Goal: Task Accomplishment & Management: Complete application form

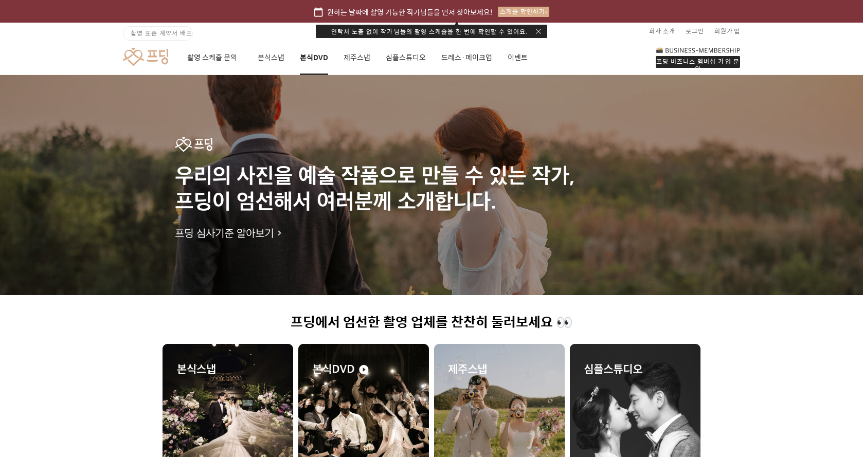
click at [320, 59] on link "본식DVD" at bounding box center [314, 57] width 28 height 35
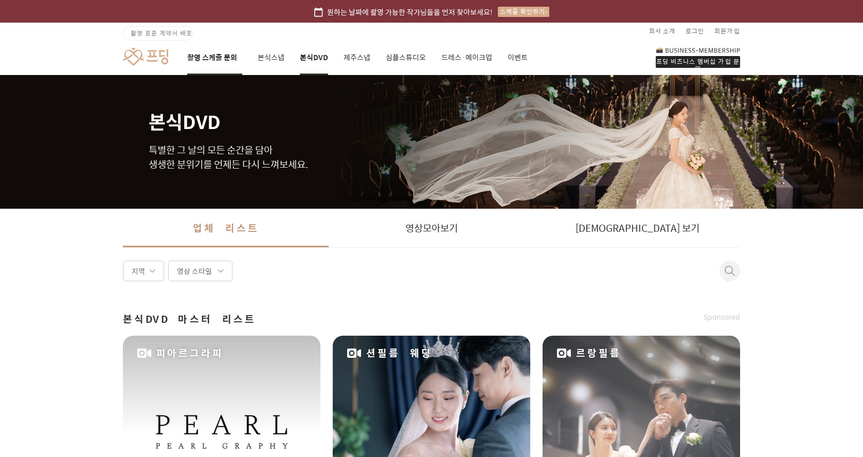
click at [229, 61] on link "촬영 스케줄 문의" at bounding box center [214, 57] width 55 height 35
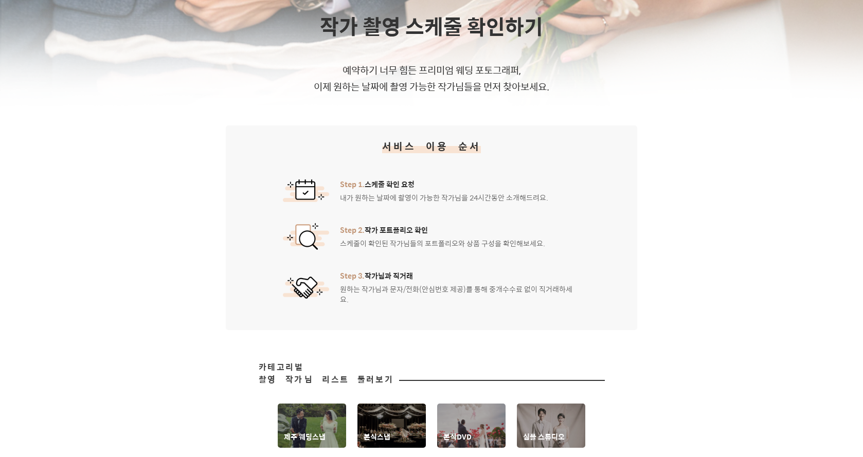
scroll to position [228, 0]
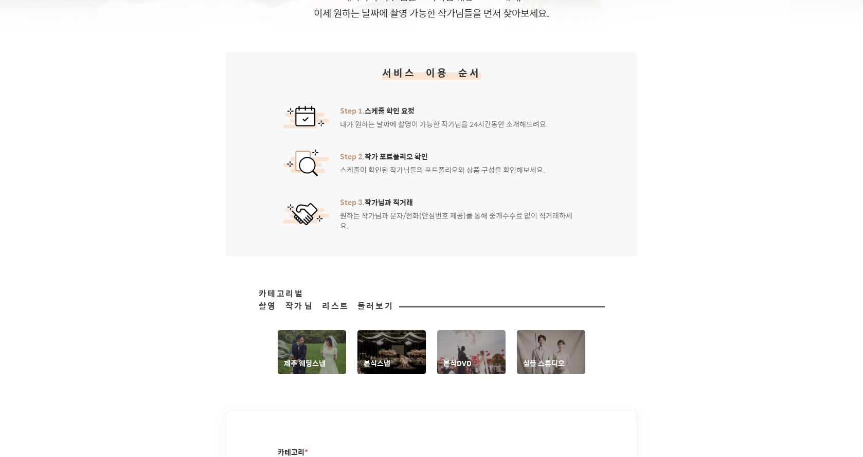
drag, startPoint x: 444, startPoint y: 159, endPoint x: 447, endPoint y: 209, distance: 50.5
click at [447, 209] on ol "Step 1. 스케줄 확인 요청 내가 원하는 날짜에 촬영이 가능한 작가님을 24시간동안 소개해드려요. Step 2. 작가 포트폴리오 확인 스케…" at bounding box center [431, 167] width 297 height 125
click at [447, 209] on div "Step 3. 작가님과 직거래 원하는 작가님과 문자/전화(안심번호 제공)를 통해 중개수수료 없이 직거래하세요." at bounding box center [460, 214] width 240 height 34
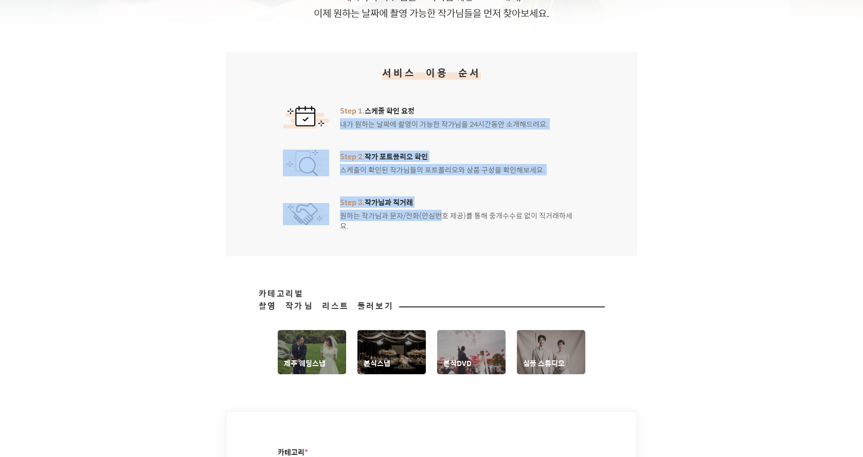
drag, startPoint x: 439, startPoint y: 222, endPoint x: 408, endPoint y: 103, distance: 123.2
click at [408, 103] on div "서비스 이용 순서 Step 1. 스케줄 확인 요청 내가 원하는 날짜에 촬영이 가능한 작가님을 24시간동안 소개해드려요. Step 2. 작가 포…" at bounding box center [431, 154] width 411 height 205
click at [409, 100] on div "서비스 이용 순서 Step 1. 스케줄 확인 요청 내가 원하는 날짜에 촬영이 가능한 작가님을 24시간동안 소개해드려요. Step 2. 작가 포…" at bounding box center [431, 154] width 411 height 205
drag, startPoint x: 405, startPoint y: 172, endPoint x: 404, endPoint y: 225, distance: 53.0
click at [404, 224] on div "서비스 이용 순서 Step 1. 스케줄 확인 요청 내가 원하는 날짜에 촬영이 가능한 작가님을 24시간동안 소개해드려요. Step 2. 작가 포…" at bounding box center [431, 154] width 411 height 205
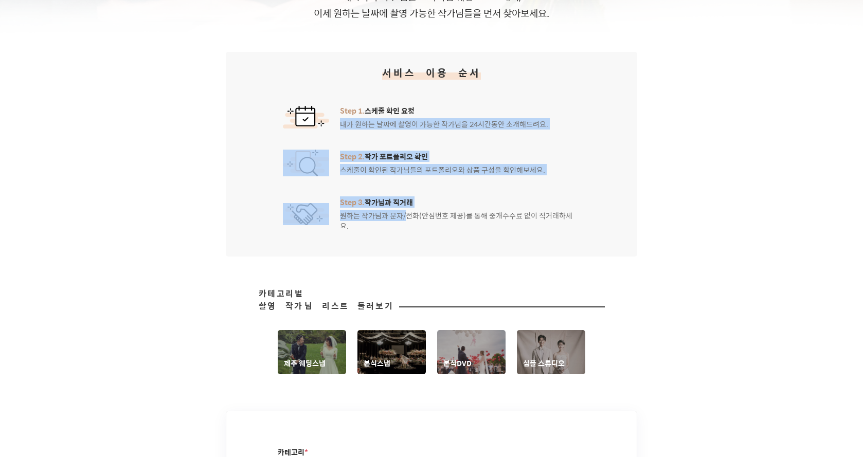
click at [404, 225] on div "서비스 이용 순서 Step 1. 스케줄 확인 요청 내가 원하는 날짜에 촬영이 가능한 작가님을 24시간동안 소개해드려요. Step 2. 작가 포…" at bounding box center [431, 154] width 411 height 205
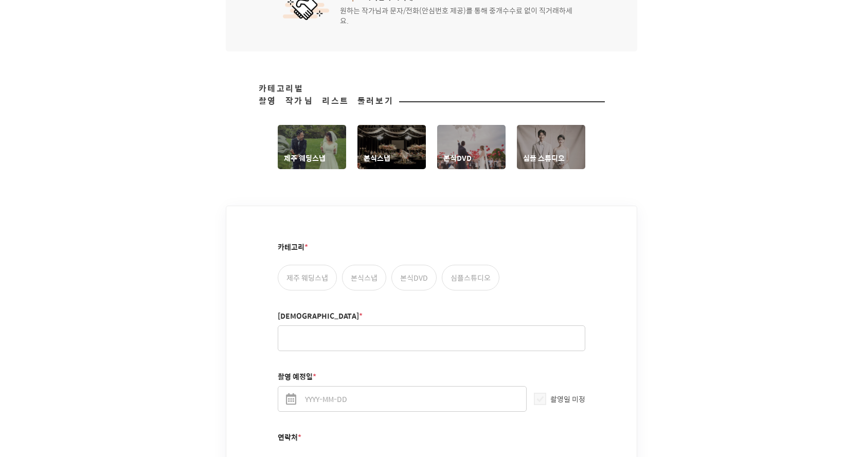
scroll to position [434, 0]
click at [480, 142] on link "본식DVD" at bounding box center [471, 146] width 68 height 44
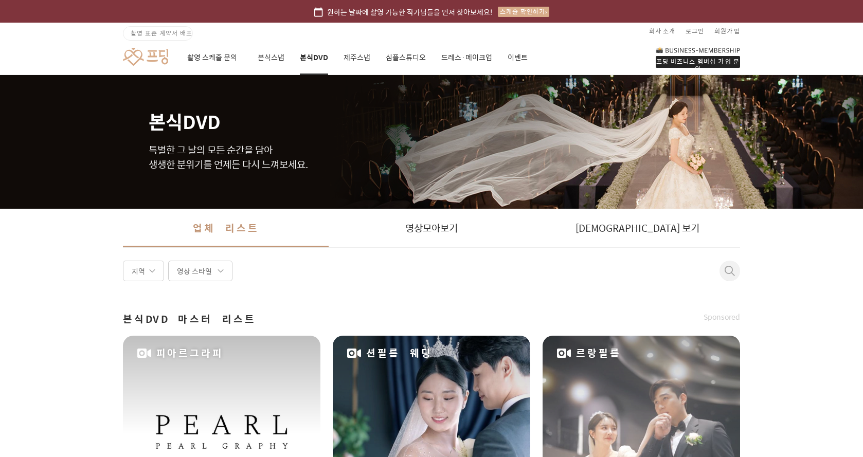
click at [163, 58] on link at bounding box center [145, 56] width 45 height 19
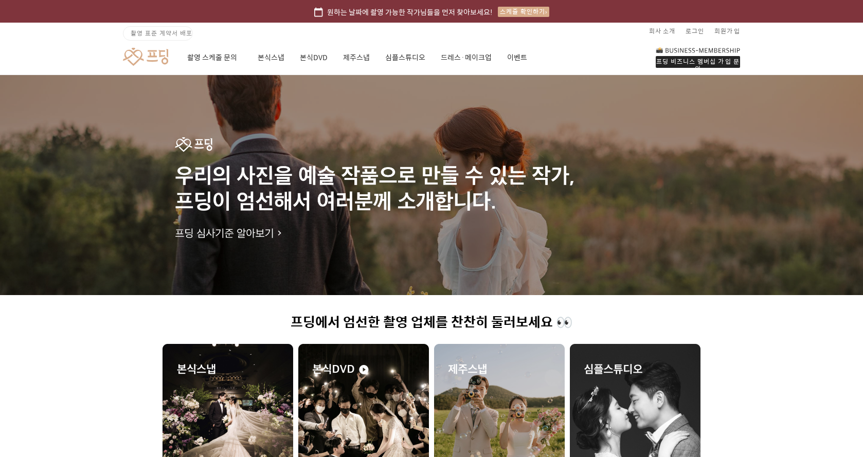
click at [725, 50] on img at bounding box center [698, 49] width 84 height 7
click at [513, 56] on link "이벤트" at bounding box center [517, 57] width 20 height 35
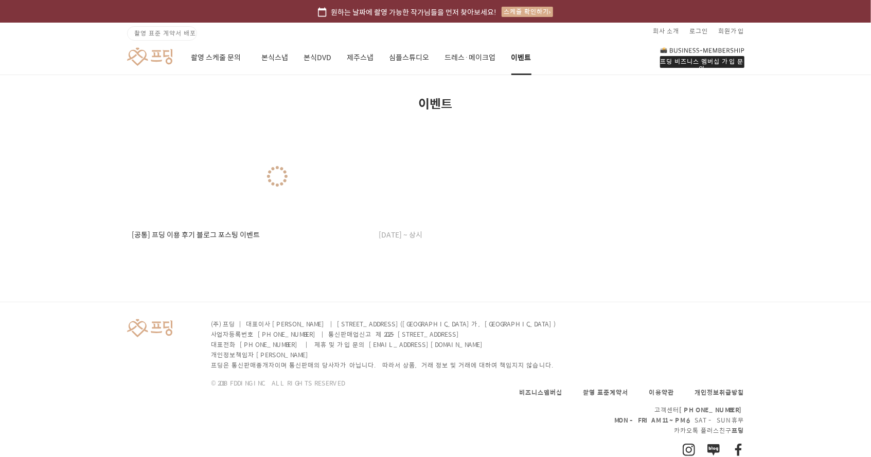
click at [526, 7] on div "스케줄 확인하기" at bounding box center [526, 12] width 51 height 10
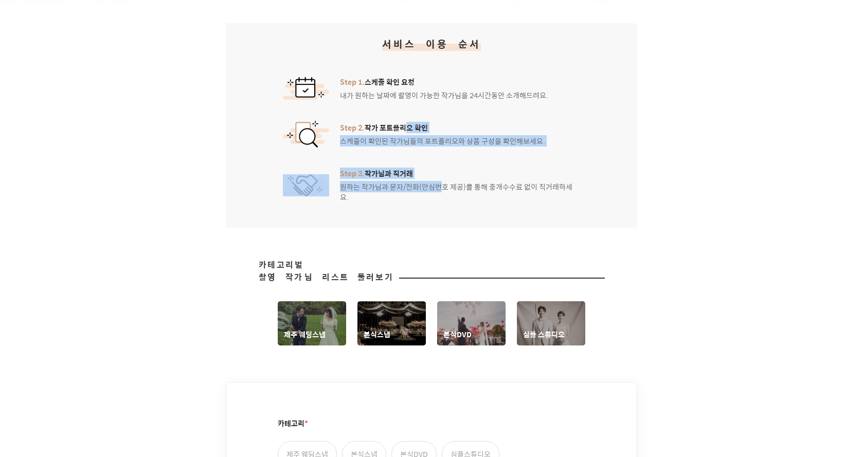
drag, startPoint x: 402, startPoint y: 127, endPoint x: 443, endPoint y: 212, distance: 94.5
click at [443, 212] on div "서비스 이용 순서 Step 1. 스케줄 확인 요청 내가 원하는 날짜에 촬영이 가능한 작가님을 24시간동안 소개해드려요. Step 2. 작가 포…" at bounding box center [431, 125] width 411 height 205
drag, startPoint x: 443, startPoint y: 212, endPoint x: 440, endPoint y: 207, distance: 5.7
click at [443, 212] on div "서비스 이용 순서 Step 1. 스케줄 확인 요청 내가 원하는 날짜에 촬영이 가능한 작가님을 24시간동안 소개해드려요. Step 2. 작가 포…" at bounding box center [431, 125] width 411 height 205
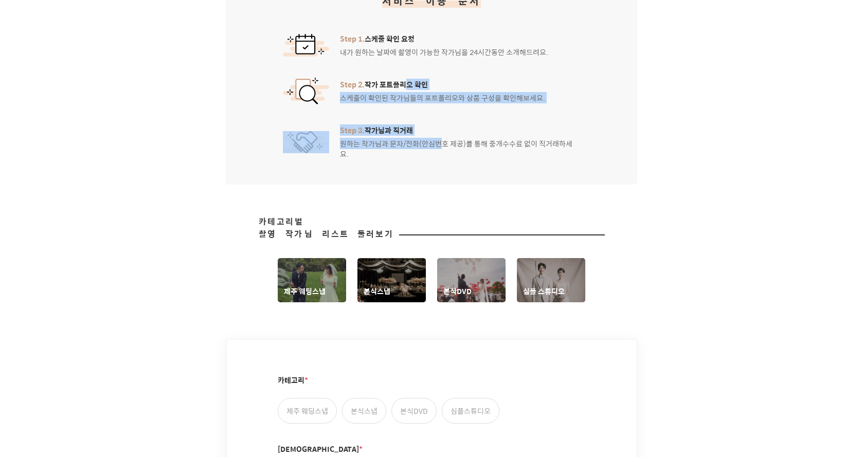
scroll to position [463, 0]
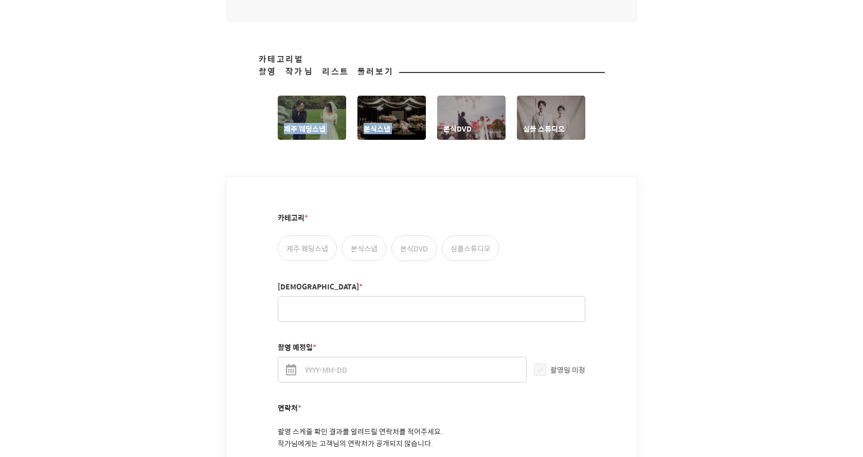
drag, startPoint x: 340, startPoint y: 98, endPoint x: 494, endPoint y: 120, distance: 154.8
click at [483, 123] on div "카테고리별 촬영 작가님 리스트 둘러보기 제주 웨딩스냅 본식스냅 본식DVD 심플 스튜디오" at bounding box center [431, 96] width 863 height 87
click at [488, 113] on link "본식DVD" at bounding box center [471, 118] width 68 height 44
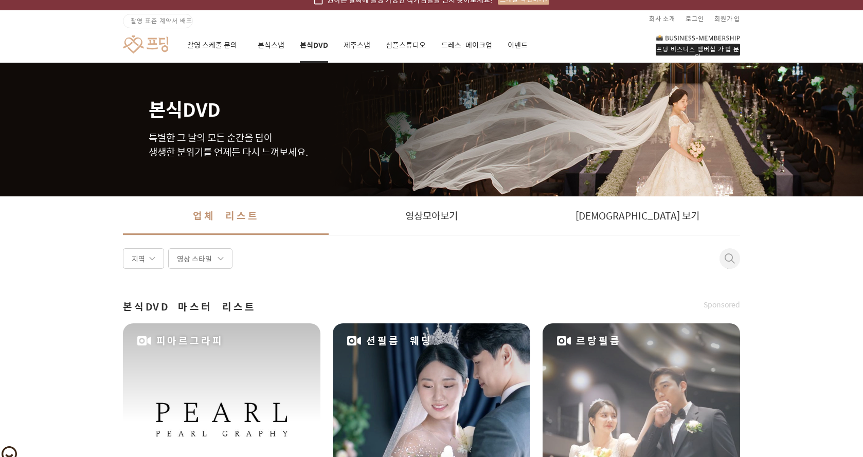
scroll to position [4, 0]
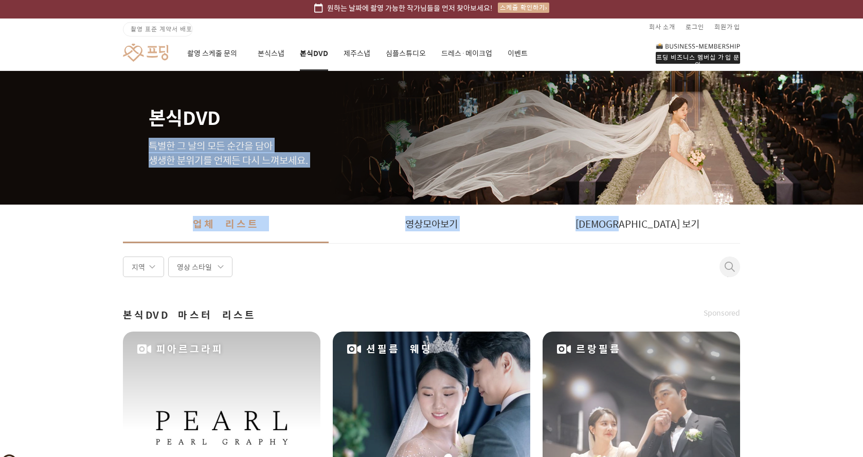
drag, startPoint x: 579, startPoint y: 115, endPoint x: 790, endPoint y: 257, distance: 254.2
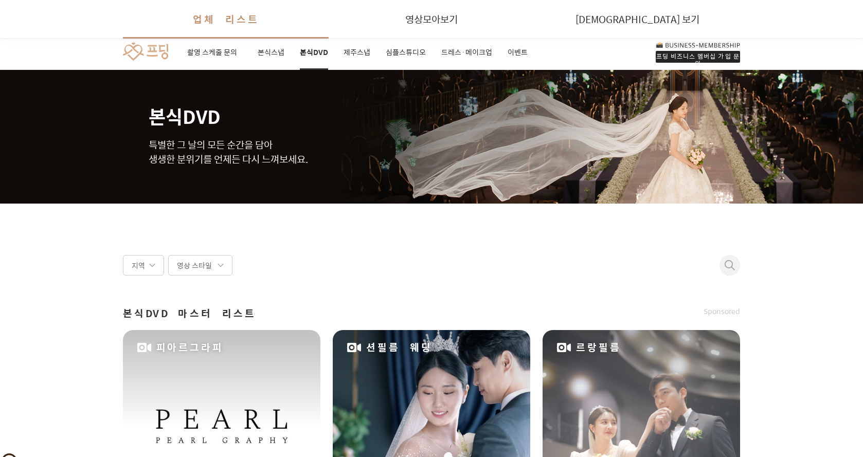
scroll to position [0, 0]
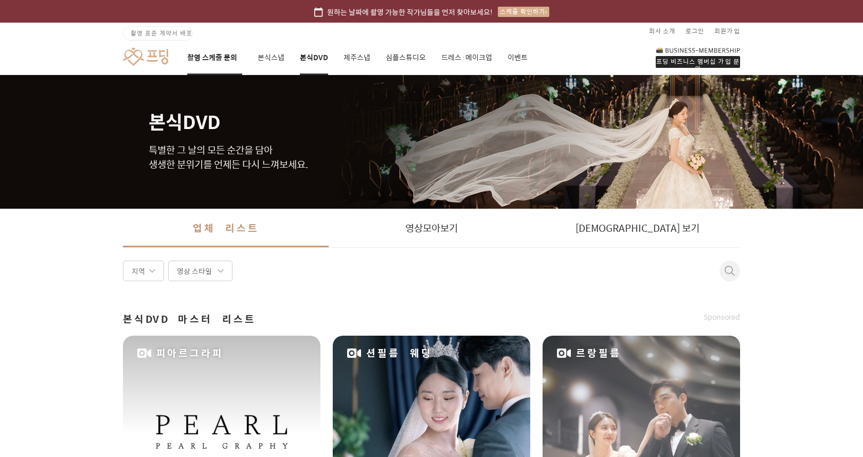
click at [233, 62] on link "촬영 스케줄 문의" at bounding box center [214, 57] width 55 height 35
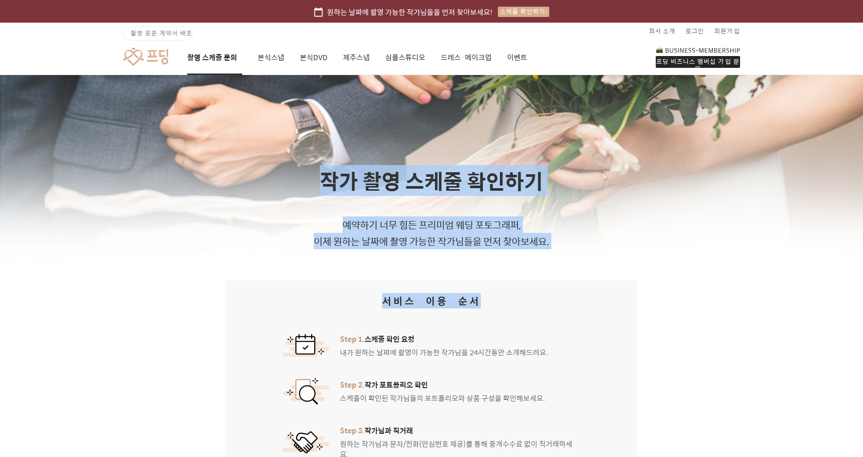
drag, startPoint x: 646, startPoint y: 255, endPoint x: 288, endPoint y: 172, distance: 367.4
click at [288, 172] on h1 "작가 촬영 스케줄 확인하기" at bounding box center [431, 181] width 863 height 30
drag, startPoint x: 426, startPoint y: 211, endPoint x: 565, endPoint y: 270, distance: 150.5
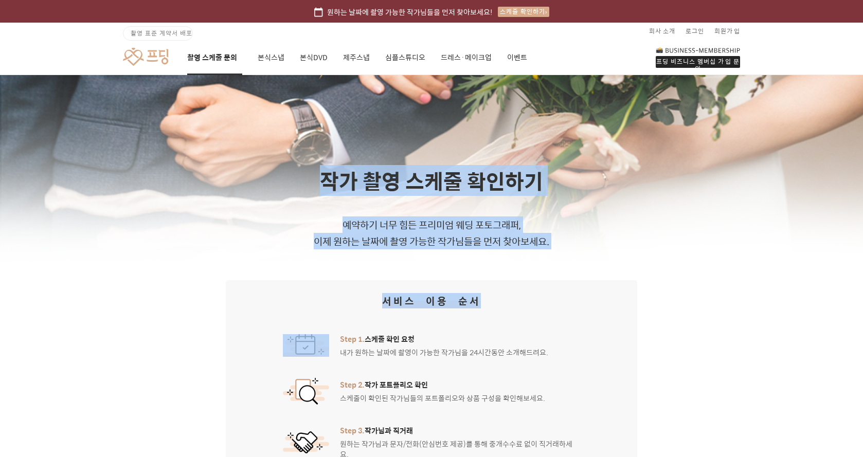
drag, startPoint x: 565, startPoint y: 270, endPoint x: 290, endPoint y: 179, distance: 289.6
click at [280, 177] on h1 "작가 촬영 스케줄 확인하기" at bounding box center [431, 181] width 863 height 30
click at [482, 241] on p "예약하기 너무 힘든 프리미엄 웨딩 포토그래퍼, 이제 원하는 날짜에 촬영 가능한 작가님들을 먼저 찾아보세요." at bounding box center [431, 233] width 863 height 33
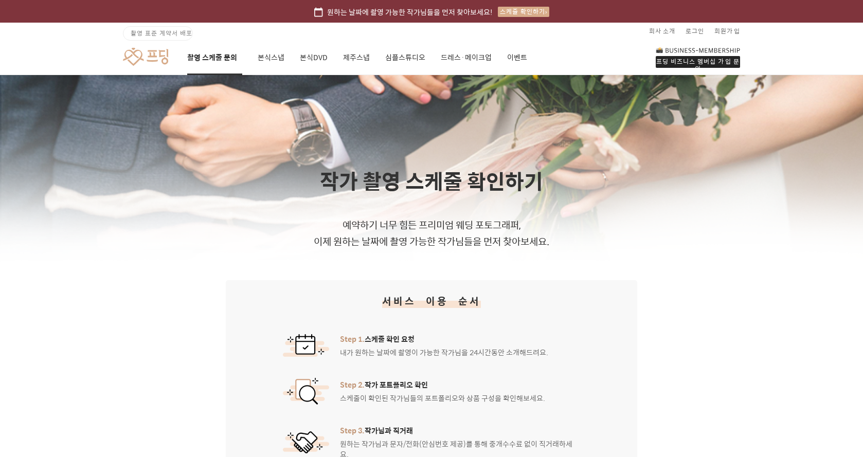
click at [417, 238] on p "예약하기 너무 힘든 프리미엄 웨딩 포토그래퍼, 이제 원하는 날짜에 촬영 가능한 작가님들을 먼저 찾아보세요." at bounding box center [431, 233] width 863 height 33
drag, startPoint x: 411, startPoint y: 234, endPoint x: 405, endPoint y: 251, distance: 18.5
drag, startPoint x: 405, startPoint y: 252, endPoint x: 389, endPoint y: 270, distance: 24.0
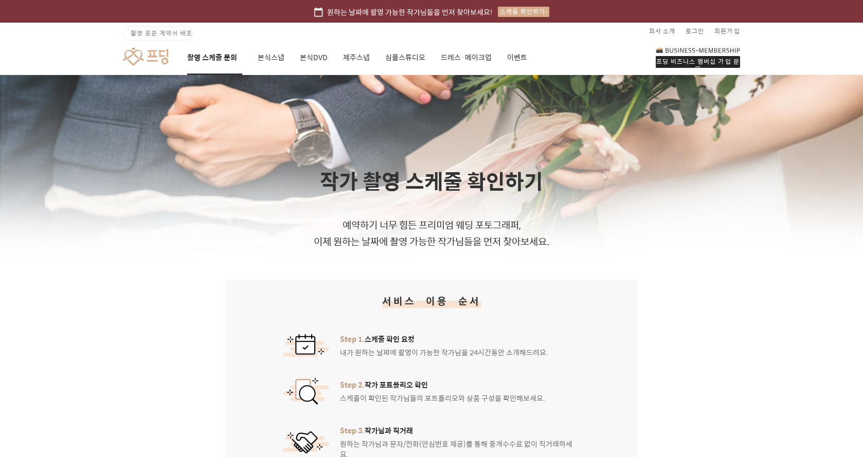
click at [404, 200] on div "작가 촬영 스케줄 확인하기 예약하기 너무 힘든 프리미엄 웨딩 포토그래퍼, 이제 원하는 날짜에 촬영 가능한 작가님들을 먼저 찾아보세요." at bounding box center [431, 208] width 863 height 84
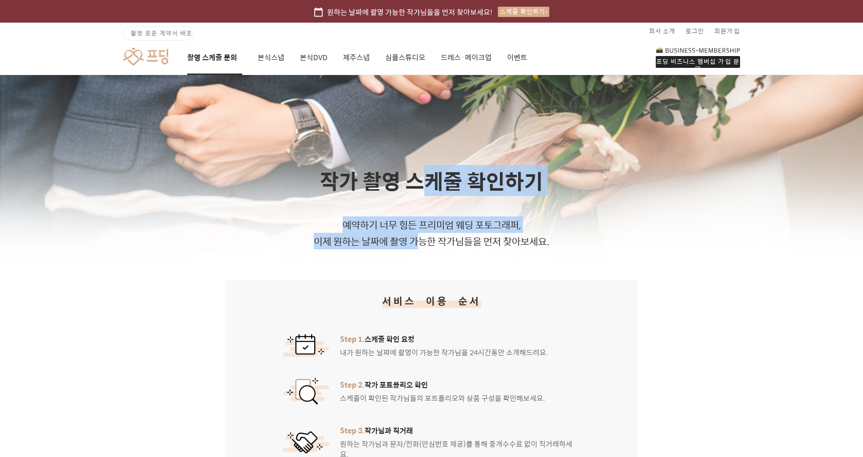
drag, startPoint x: 420, startPoint y: 182, endPoint x: 421, endPoint y: 244, distance: 62.2
click at [421, 244] on div "작가 촬영 스케줄 확인하기 예약하기 너무 힘든 프리미엄 웨딩 포토그래퍼, 이제 원하는 날짜에 촬영 가능한 작가님들을 먼저 찾아보세요." at bounding box center [431, 208] width 863 height 84
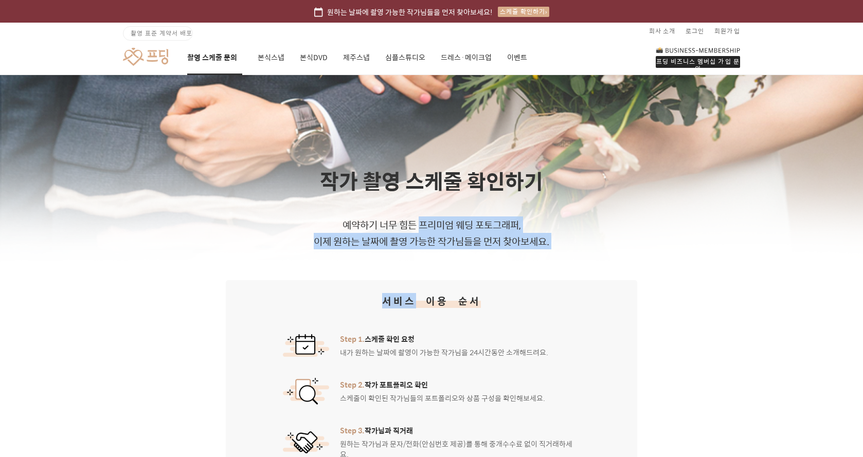
drag, startPoint x: 421, startPoint y: 249, endPoint x: 429, endPoint y: 201, distance: 49.5
click at [429, 201] on div "작가 촬영 스케줄 확인하기 예약하기 너무 힘든 프리미엄 웨딩 포토그래퍼, 이제 원하는 날짜에 촬영 가능한 작가님들을 먼저 찾아보세요." at bounding box center [431, 208] width 863 height 84
drag, startPoint x: 429, startPoint y: 201, endPoint x: 420, endPoint y: 251, distance: 51.2
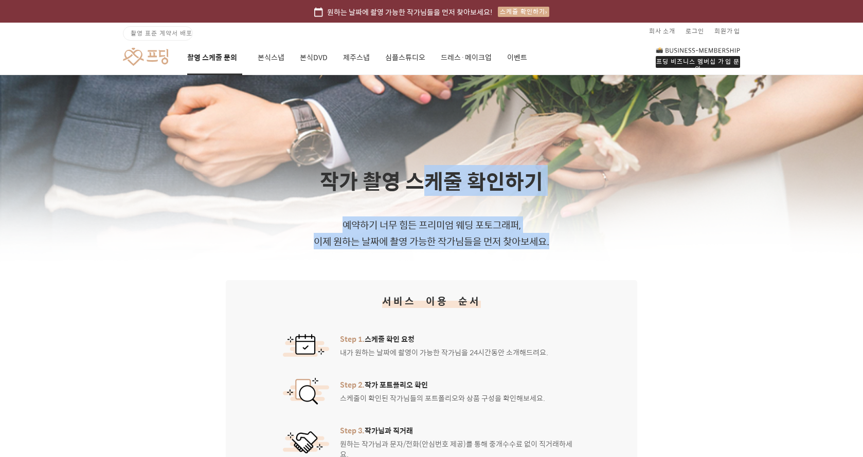
drag, startPoint x: 418, startPoint y: 254, endPoint x: 425, endPoint y: 184, distance: 69.9
click at [426, 177] on h1 "작가 촬영 스케줄 확인하기" at bounding box center [431, 181] width 863 height 30
drag, startPoint x: 426, startPoint y: 177, endPoint x: 419, endPoint y: 236, distance: 59.6
click at [419, 236] on div "작가 촬영 스케줄 확인하기 예약하기 너무 힘든 프리미엄 웨딩 포토그래퍼, 이제 원하는 날짜에 촬영 가능한 작가님들을 먼저 찾아보세요." at bounding box center [431, 208] width 863 height 84
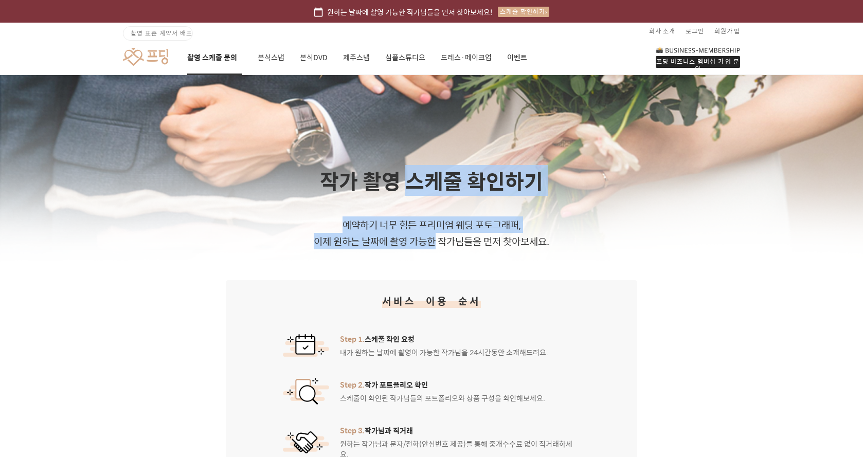
click at [419, 236] on p "예약하기 너무 힘든 프리미엄 웨딩 포토그래퍼, 이제 원하는 날짜에 촬영 가능한 작가님들을 먼저 찾아보세요." at bounding box center [431, 233] width 863 height 33
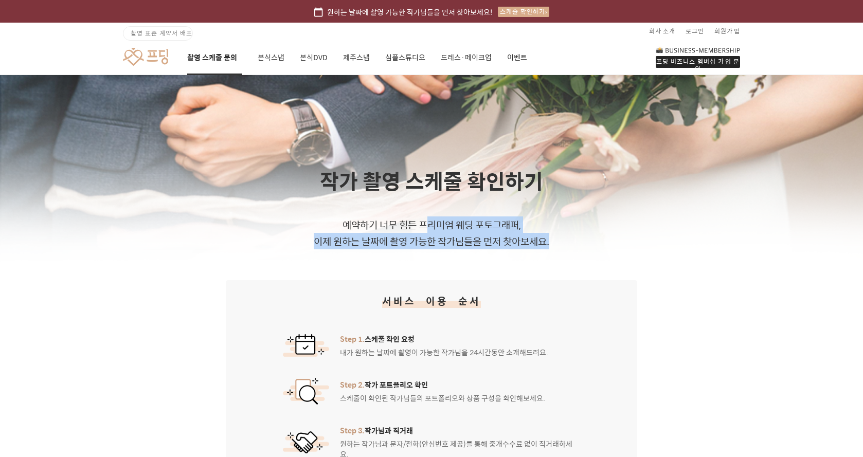
drag, startPoint x: 419, startPoint y: 249, endPoint x: 427, endPoint y: 192, distance: 57.8
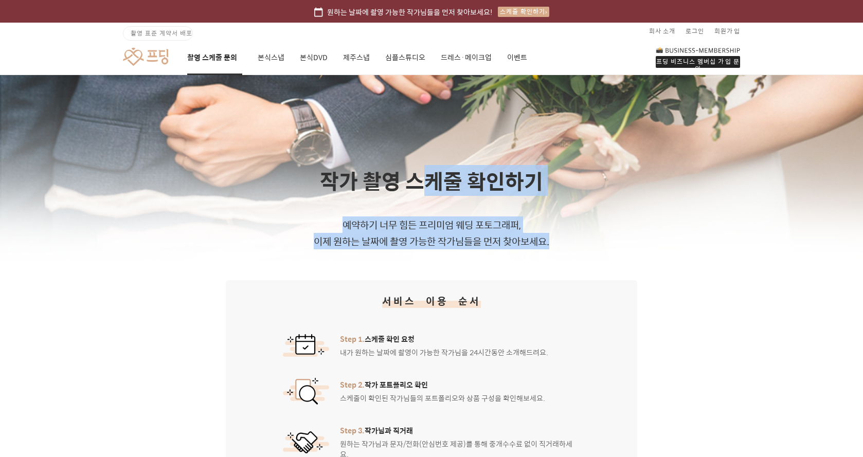
click at [428, 186] on h1 "작가 촬영 스케줄 확인하기" at bounding box center [431, 181] width 863 height 30
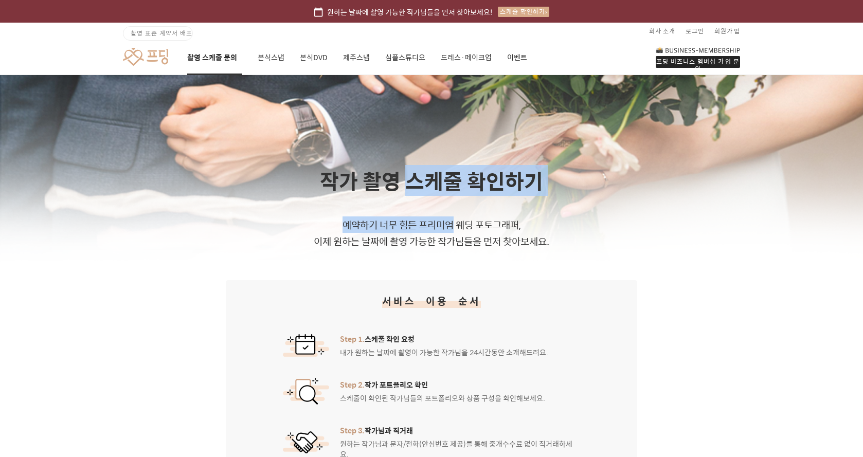
drag, startPoint x: 428, startPoint y: 186, endPoint x: 422, endPoint y: 235, distance: 49.8
click at [422, 235] on div "작가 촬영 스케줄 확인하기 예약하기 너무 힘든 프리미엄 웨딩 포토그래퍼, 이제 원하는 날짜에 촬영 가능한 작가님들을 먼저 찾아보세요." at bounding box center [431, 208] width 863 height 84
click at [421, 236] on p "예약하기 너무 힘든 프리미엄 웨딩 포토그래퍼, 이제 원하는 날짜에 촬영 가능한 작가님들을 먼저 찾아보세요." at bounding box center [431, 233] width 863 height 33
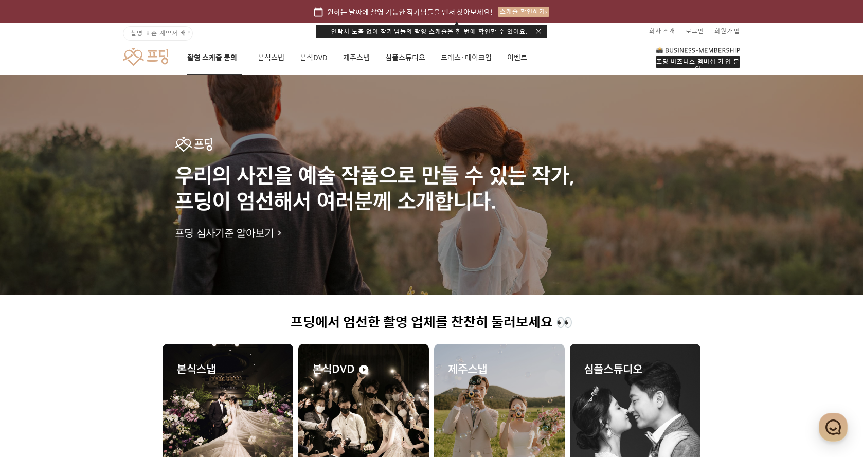
click at [214, 60] on link "촬영 스케줄 문의" at bounding box center [214, 57] width 55 height 35
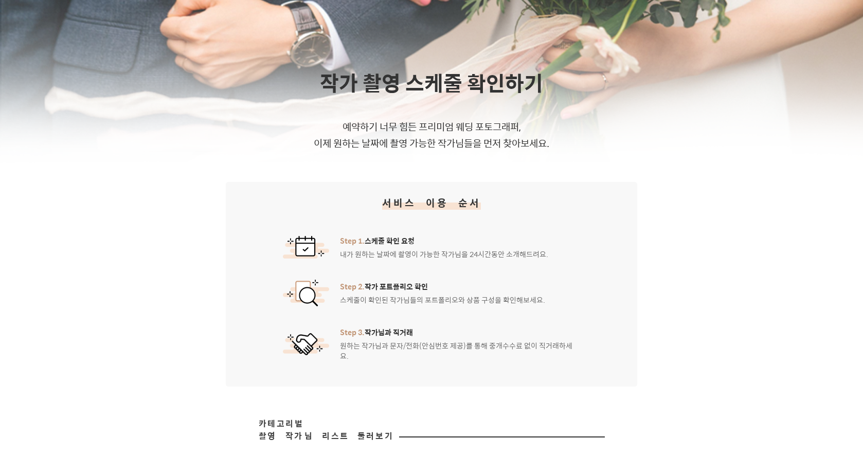
scroll to position [103, 0]
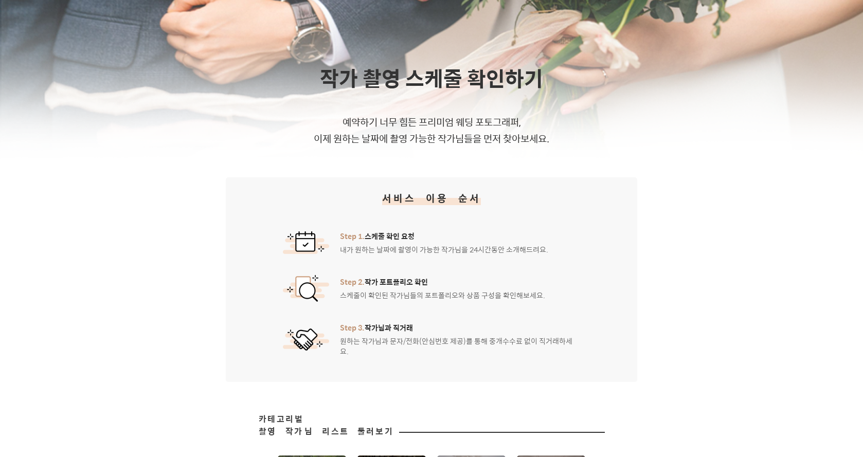
drag, startPoint x: 376, startPoint y: 117, endPoint x: 470, endPoint y: 257, distance: 169.0
click at [451, 261] on ol "Step 1. 스케줄 확인 요청 내가 원하는 날짜에 촬영이 가능한 작가님을 24시간동안 소개해드려요. Step 2. 작가 포트폴리오 확인 스케…" at bounding box center [431, 293] width 297 height 125
drag, startPoint x: 439, startPoint y: 274, endPoint x: 416, endPoint y: 231, distance: 49.3
click at [416, 231] on ol "Step 1. 스케줄 확인 요청 내가 원하는 날짜에 촬영이 가능한 작가님을 24시간동안 소개해드려요. Step 2. 작가 포트폴리오 확인 스케…" at bounding box center [431, 293] width 297 height 125
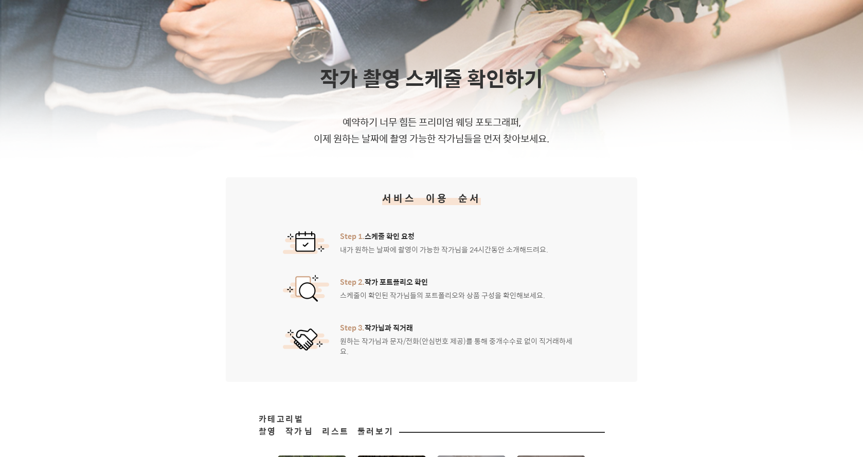
click at [416, 231] on span "Step 1. 스케줄 확인 요청" at bounding box center [444, 236] width 208 height 10
drag, startPoint x: 418, startPoint y: 262, endPoint x: 413, endPoint y: 293, distance: 31.1
click at [413, 293] on ol "Step 1. 스케줄 확인 요청 내가 원하는 날짜에 촬영이 가능한 작가님을 24시간동안 소개해드려요. Step 2. 작가 포트폴리오 확인 스케…" at bounding box center [431, 293] width 297 height 125
click at [413, 293] on div "Step 2. 작가 포트폴리오 확인 스케줄이 확인된 작가님들의 포트폴리오와 상품 구성을 확인해보세요." at bounding box center [442, 289] width 205 height 24
drag, startPoint x: 413, startPoint y: 298, endPoint x: 412, endPoint y: 240, distance: 58.1
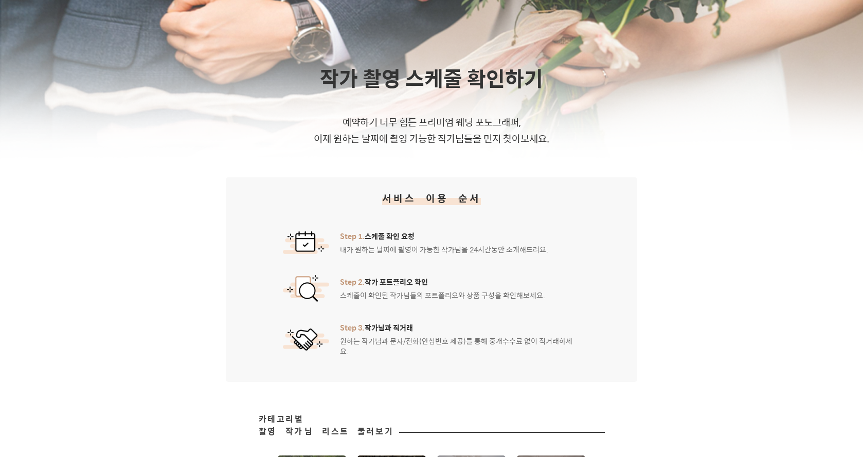
click at [412, 240] on ol "Step 1. 스케줄 확인 요청 내가 원하는 날짜에 촬영이 가능한 작가님을 24시간동안 소개해드려요. Step 2. 작가 포트폴리오 확인 스케…" at bounding box center [431, 293] width 297 height 125
click at [412, 240] on span "Step 1. 스케줄 확인 요청" at bounding box center [444, 236] width 208 height 10
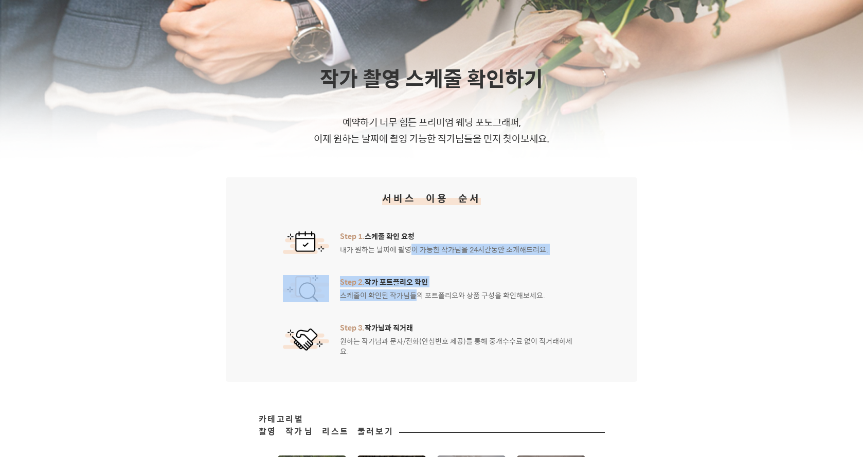
drag, startPoint x: 417, startPoint y: 287, endPoint x: 417, endPoint y: 301, distance: 13.9
click at [417, 301] on ol "Step 1. 스케줄 확인 요청 내가 원하는 날짜에 촬영이 가능한 작가님을 24시간동안 소개해드려요. Step 2. 작가 포트폴리오 확인 스케…" at bounding box center [431, 293] width 297 height 125
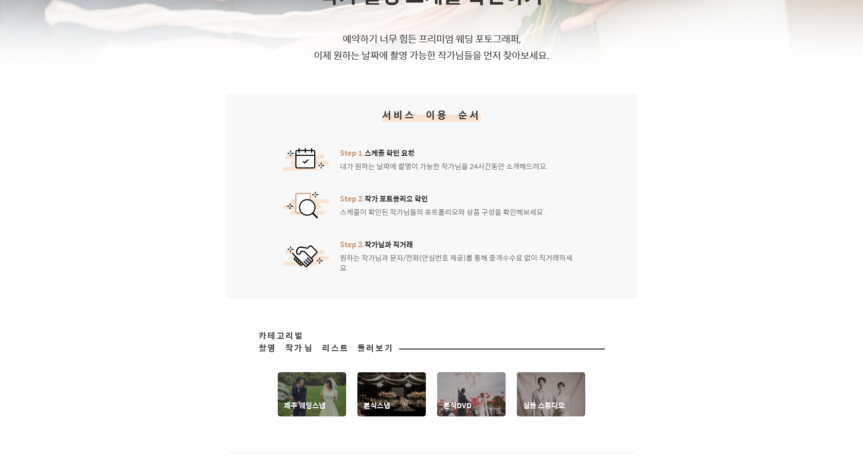
scroll to position [360, 0]
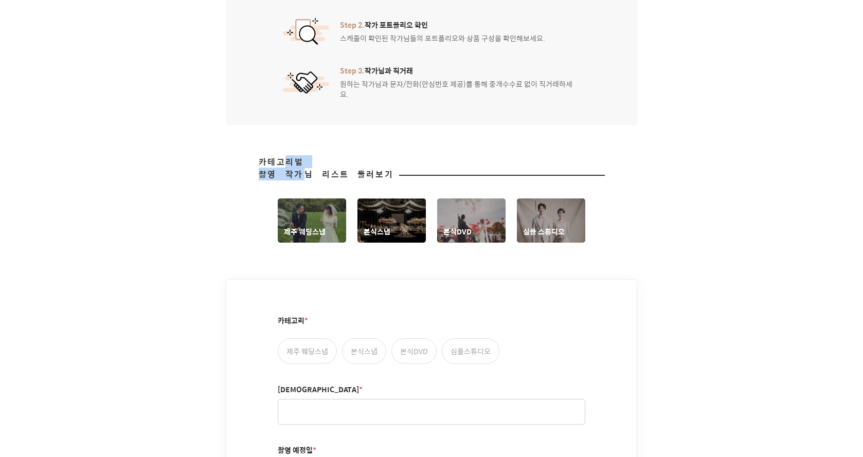
drag, startPoint x: 304, startPoint y: 158, endPoint x: 312, endPoint y: 167, distance: 11.7
click at [312, 167] on span "카테고리별 촬영 작가님 리스트 둘러보기" at bounding box center [326, 168] width 135 height 25
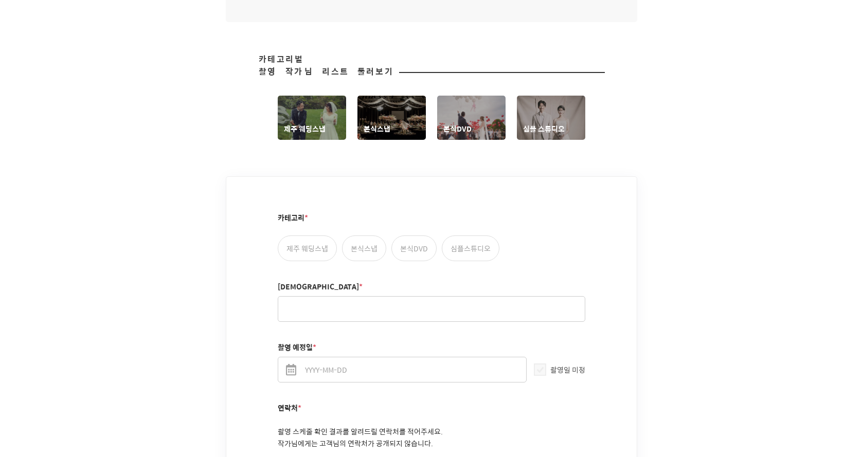
scroll to position [566, 0]
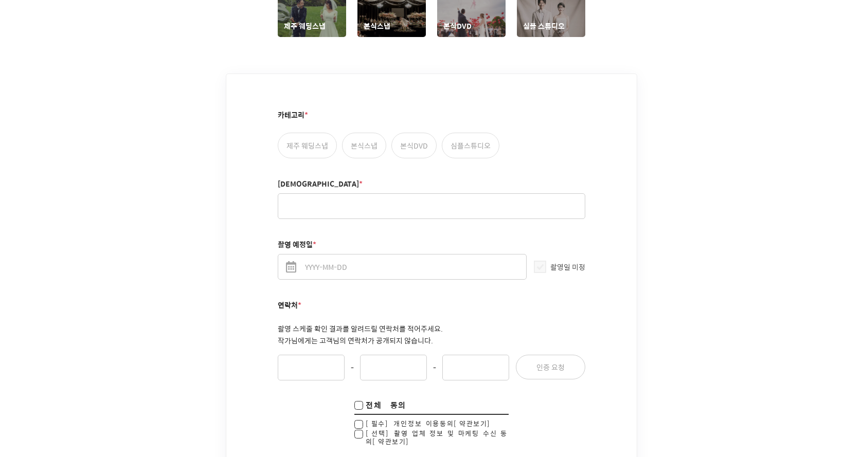
click at [413, 136] on label "본식DVD" at bounding box center [413, 146] width 45 height 26
click at [401, 136] on input "본식DVD" at bounding box center [397, 137] width 7 height 7
radio input "true"
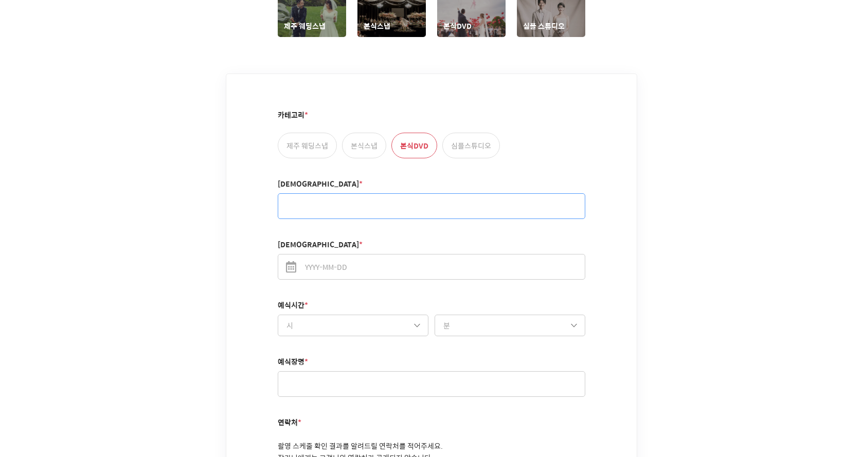
click at [412, 193] on input "성함 *" at bounding box center [432, 206] width 308 height 26
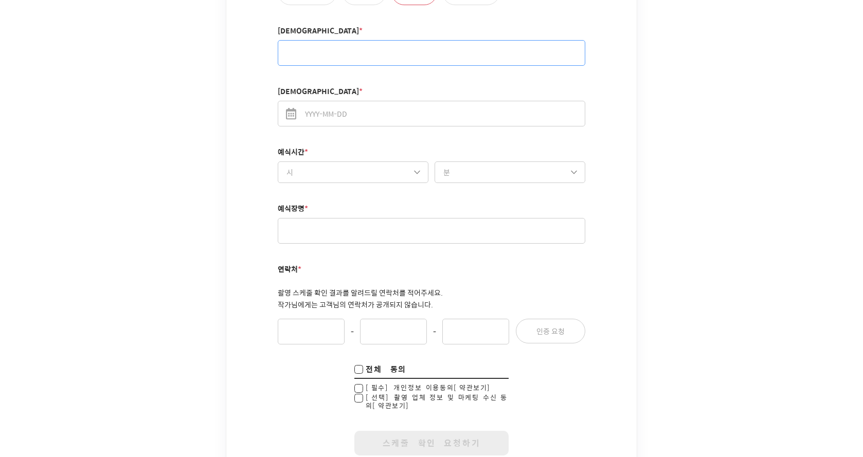
scroll to position [720, 0]
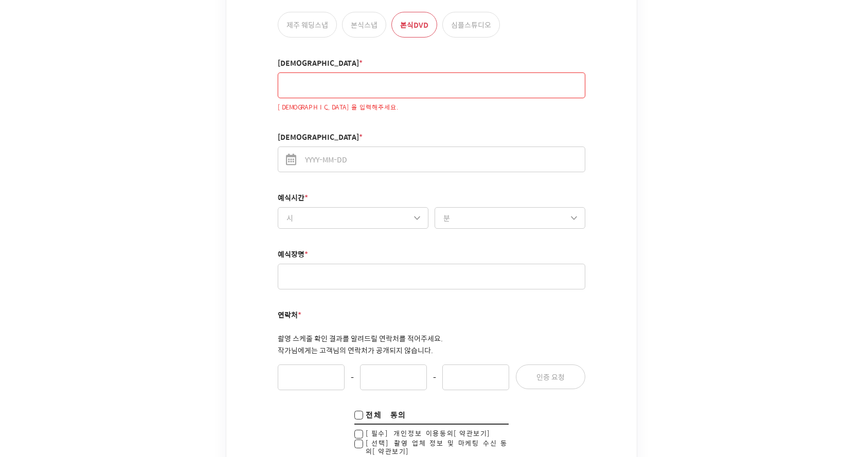
scroll to position [669, 0]
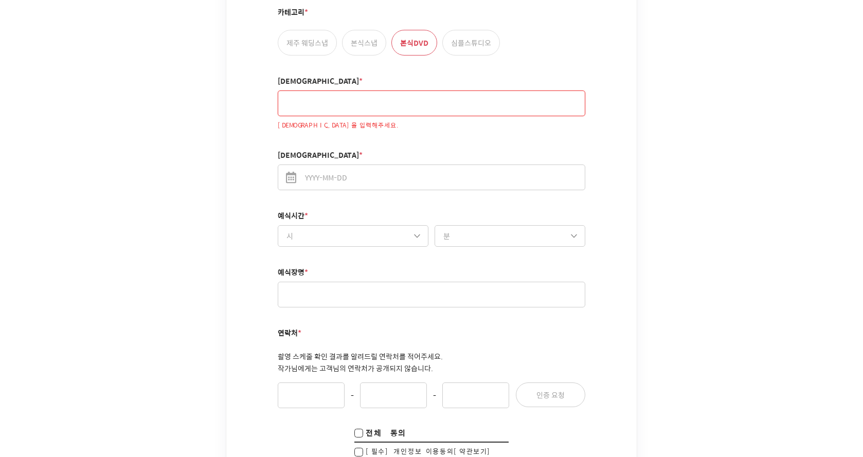
click at [328, 94] on input "성함 *" at bounding box center [432, 104] width 308 height 26
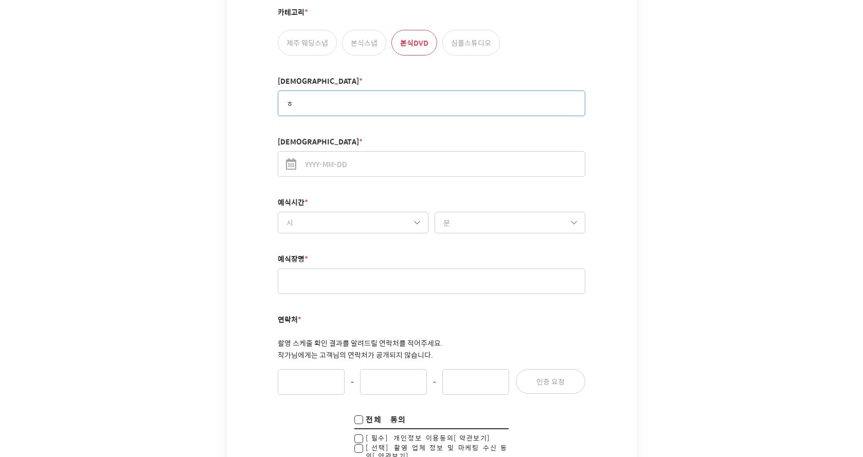
drag, startPoint x: 341, startPoint y: 94, endPoint x: 220, endPoint y: 98, distance: 121.4
type input "ㅎ"
click at [252, 109] on div "카테고리 * 제주 웨딩스냅 본식스냅 본식DVD 심플스튜디오 성함 * ㅎ 예식일 * 예식시간 * 시 10시 11시 12시 13시 14시 15시 …" at bounding box center [431, 246] width 410 height 550
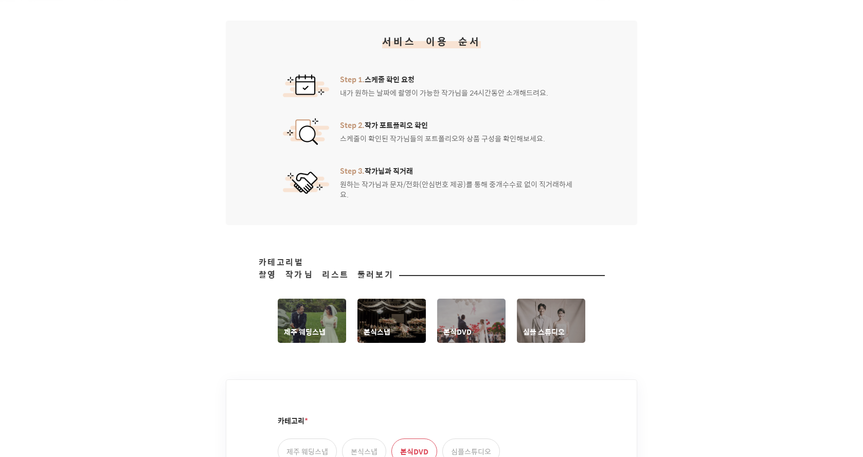
scroll to position [0, 0]
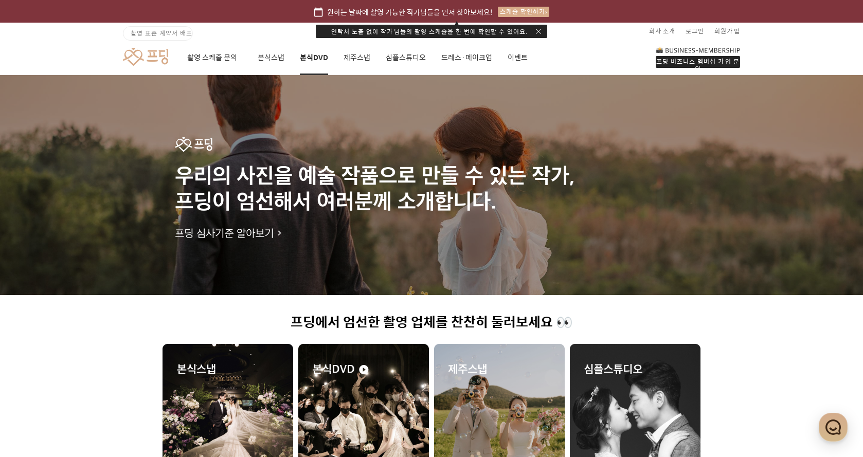
click at [322, 62] on link "본식DVD" at bounding box center [314, 57] width 28 height 35
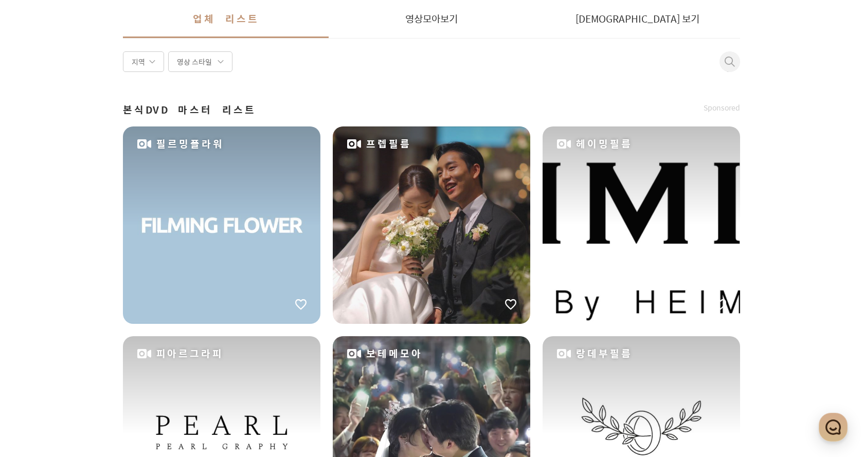
scroll to position [125, 0]
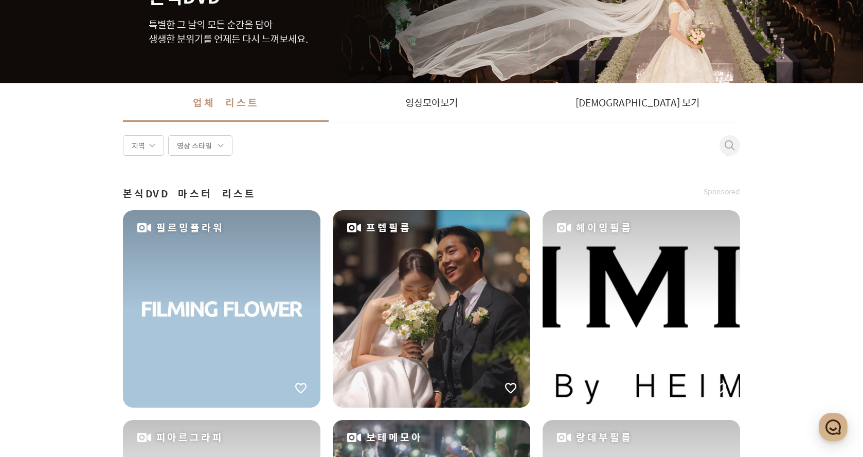
click at [219, 142] on span at bounding box center [221, 145] width 6 height 6
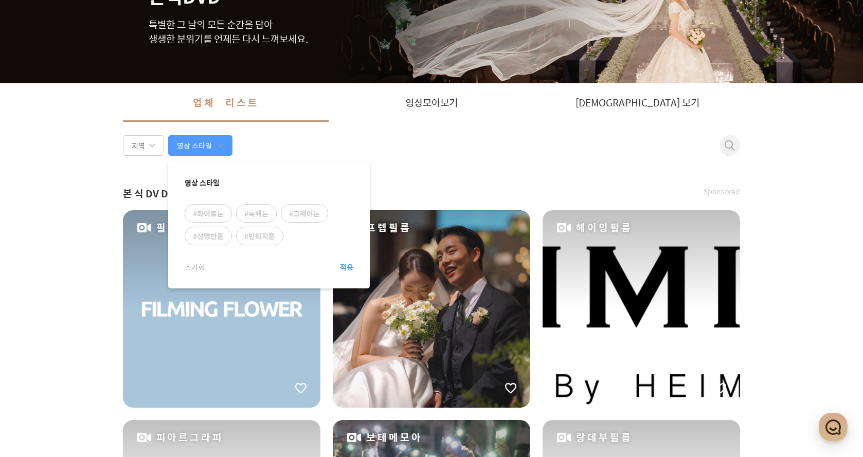
click at [220, 142] on span at bounding box center [221, 145] width 6 height 6
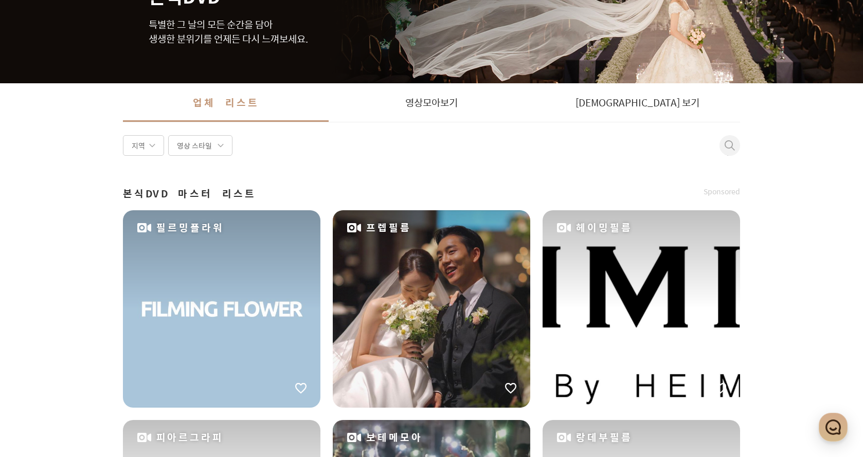
click at [168, 138] on article "지역 영상 스타일" at bounding box center [178, 145] width 110 height 21
click at [158, 140] on div "지역" at bounding box center [143, 145] width 41 height 21
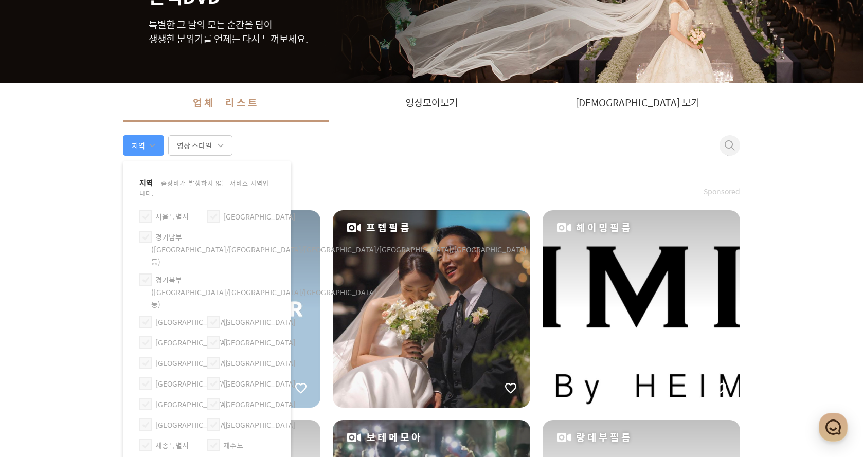
click at [158, 140] on div "지역" at bounding box center [143, 145] width 41 height 21
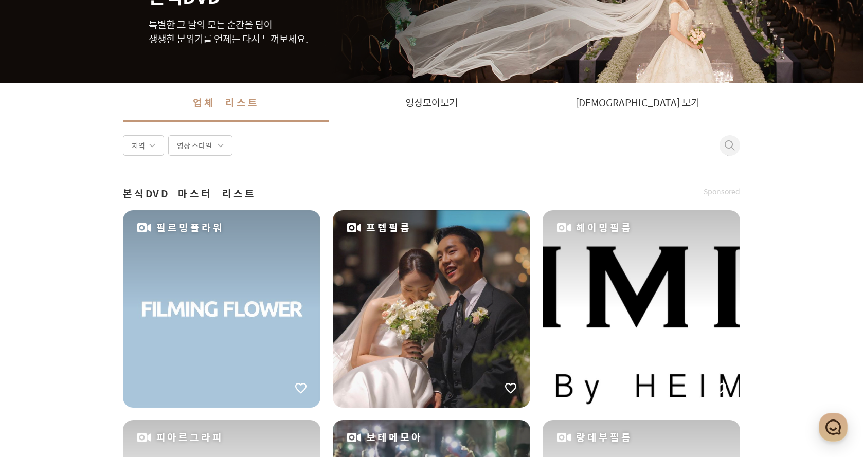
click at [298, 143] on div "지역 영상 스타일 취소" at bounding box center [431, 145] width 617 height 21
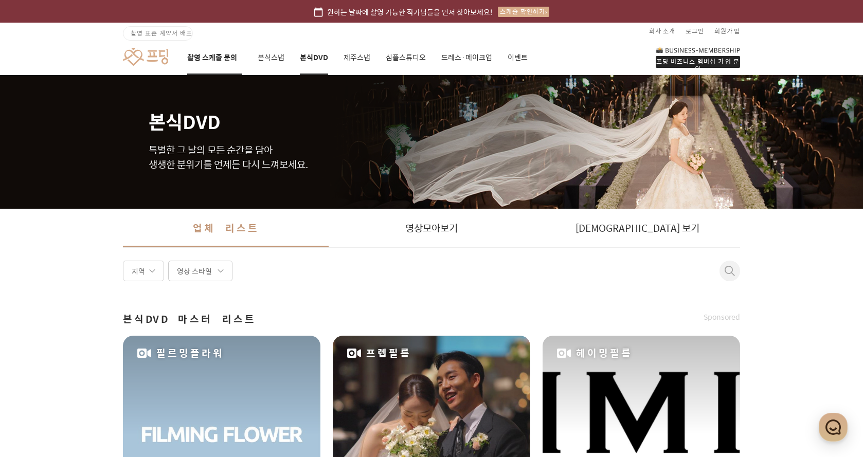
drag, startPoint x: 192, startPoint y: 75, endPoint x: 199, endPoint y: 65, distance: 11.8
click at [192, 75] on h1 "본식DVD" at bounding box center [432, 103] width 566 height 56
click at [199, 65] on link "촬영 스케줄 문의" at bounding box center [214, 57] width 55 height 35
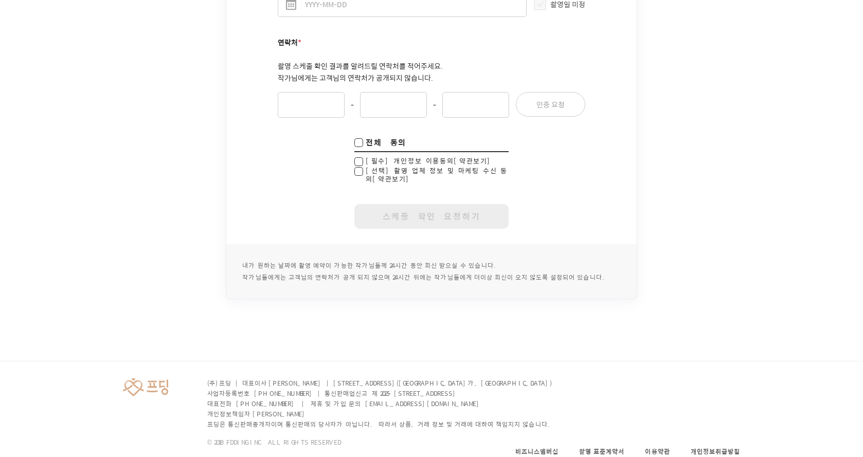
scroll to position [571, 0]
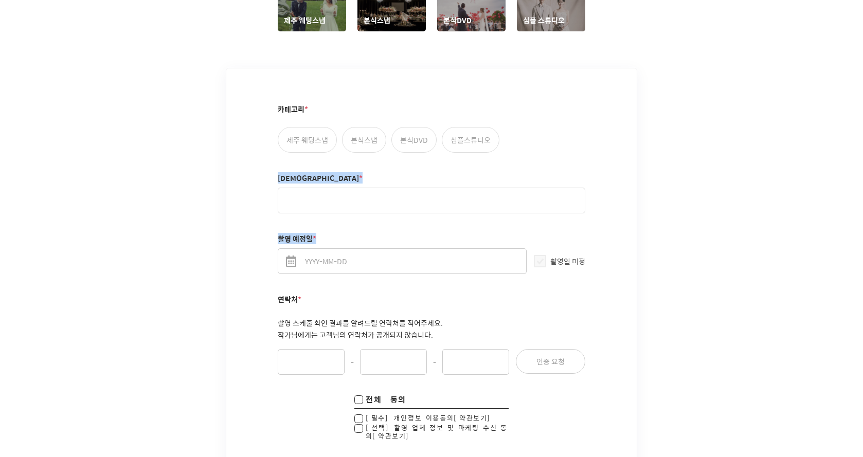
drag, startPoint x: 397, startPoint y: 147, endPoint x: 447, endPoint y: 253, distance: 117.1
click at [445, 251] on fieldset "카테고리 * 제주 웨딩스냅 본식스냅 본식DVD 심플스튜디오 성함 * 촬영 예정일 * 촬영일 미정 연락처 * 촬영 스케줄 확인 결과를 알려드릴 …" at bounding box center [432, 293] width 308 height 418
click at [468, 301] on div "연락처 * 촬영 스케줄 확인 결과를 알려드릴 연락처를 적어주세요. 작가님에게는 고객님의 연락처가 공개되지 않습니다. - - 인증 요청" at bounding box center [432, 335] width 308 height 80
drag, startPoint x: 451, startPoint y: 276, endPoint x: 345, endPoint y: 176, distance: 145.9
click at [346, 176] on fieldset "카테고리 * 제주 웨딩스냅 본식스냅 본식DVD 심플스튜디오 성함 * 촬영 예정일 * 촬영일 미정 연락처 * 촬영 스케줄 확인 결과를 알려드릴 …" at bounding box center [432, 293] width 308 height 418
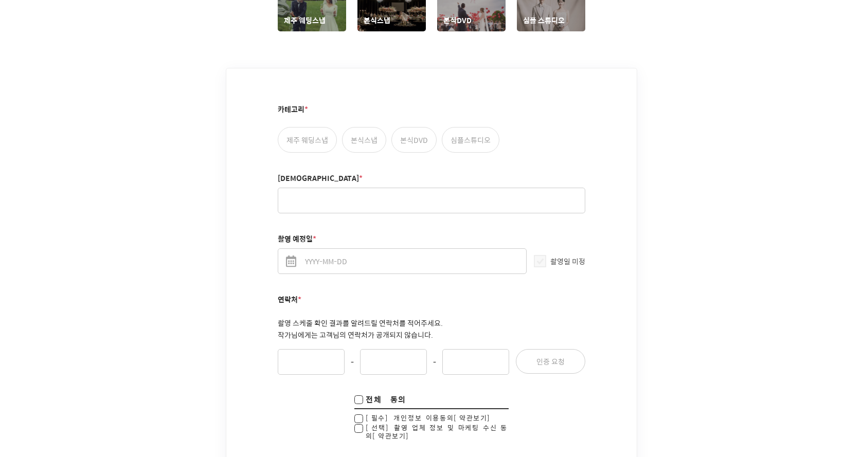
click at [261, 168] on div "카테고리 * 제주 웨딩스냅 본식스냅 본식DVD 심플스튜디오 성함 * 촬영 예정일 * 촬영일 미정 연락처 * 촬영 스케줄 확인 결과를 알려드릴 …" at bounding box center [431, 284] width 410 height 433
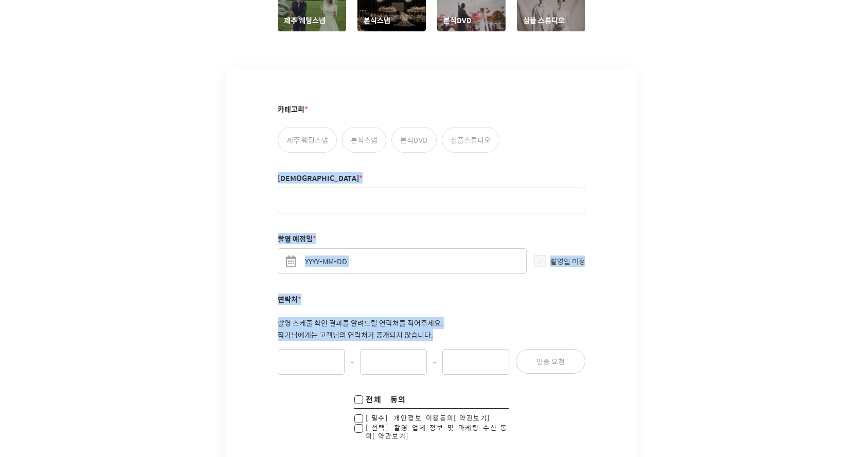
drag, startPoint x: 261, startPoint y: 168, endPoint x: 514, endPoint y: 328, distance: 299.8
click at [514, 328] on div "카테고리 * 제주 웨딩스냅 본식스냅 본식DVD 심플스튜디오 성함 * 촬영 예정일 * 촬영일 미정 연락처 * 촬영 스케줄 확인 결과를 알려드릴 …" at bounding box center [431, 284] width 410 height 433
click at [514, 328] on div "연락처 * 촬영 스케줄 확인 결과를 알려드릴 연락처를 적어주세요. 작가님에게는 고객님의 연락처가 공개되지 않습니다. - - 인증 요청" at bounding box center [432, 335] width 308 height 80
drag, startPoint x: 515, startPoint y: 323, endPoint x: 257, endPoint y: 176, distance: 296.7
click at [257, 176] on div "카테고리 * 제주 웨딩스냅 본식스냅 본식DVD 심플스튜디오 성함 * 촬영 예정일 * 촬영일 미정 연락처 * 촬영 스케줄 확인 결과를 알려드릴 …" at bounding box center [431, 284] width 410 height 433
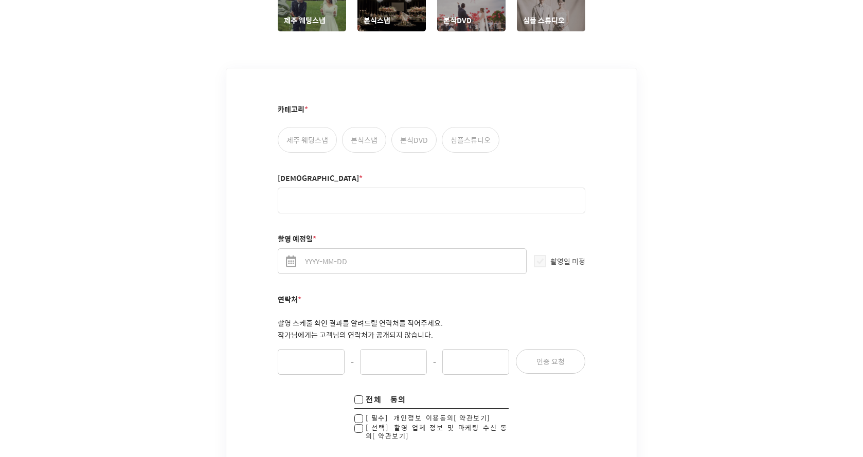
click at [252, 161] on div "카테고리 * 제주 웨딩스냅 본식스냅 본식DVD 심플스튜디오 성함 * 촬영 예정일 * 촬영일 미정 연락처 * 촬영 스케줄 확인 결과를 알려드릴 …" at bounding box center [431, 284] width 410 height 433
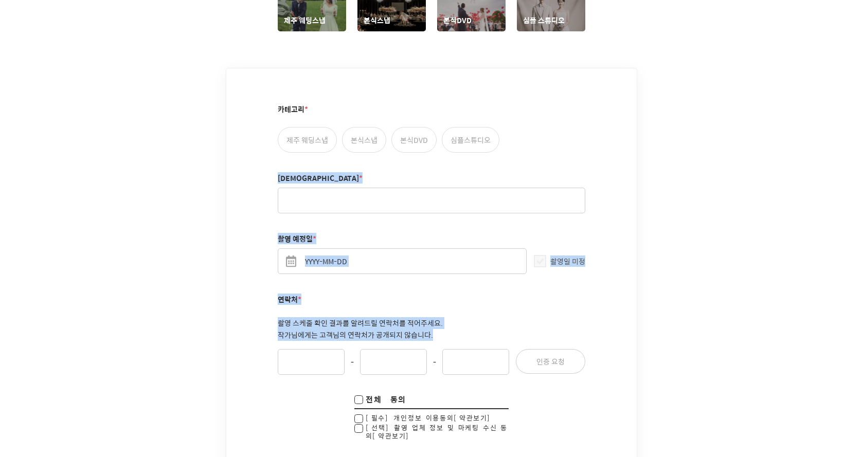
drag, startPoint x: 272, startPoint y: 161, endPoint x: 527, endPoint y: 320, distance: 300.4
click at [527, 320] on div "카테고리 * 제주 웨딩스냅 본식스냅 본식DVD 심플스튜디오 성함 * 촬영 예정일 * 촬영일 미정 연락처 * 촬영 스케줄 확인 결과를 알려드릴 …" at bounding box center [431, 284] width 410 height 433
click at [527, 320] on p "촬영 스케줄 확인 결과를 알려드릴 연락처를 적어주세요. 작가님에게는 고객님의 연락처가 공개되지 않습니다." at bounding box center [432, 329] width 308 height 24
drag, startPoint x: 472, startPoint y: 281, endPoint x: 242, endPoint y: 142, distance: 268.3
click at [243, 142] on div "카테고리 * 제주 웨딩스냅 본식스냅 본식DVD 심플스튜디오 성함 * 촬영 예정일 * 촬영일 미정 연락처 * 촬영 스케줄 확인 결과를 알려드릴 …" at bounding box center [431, 284] width 410 height 433
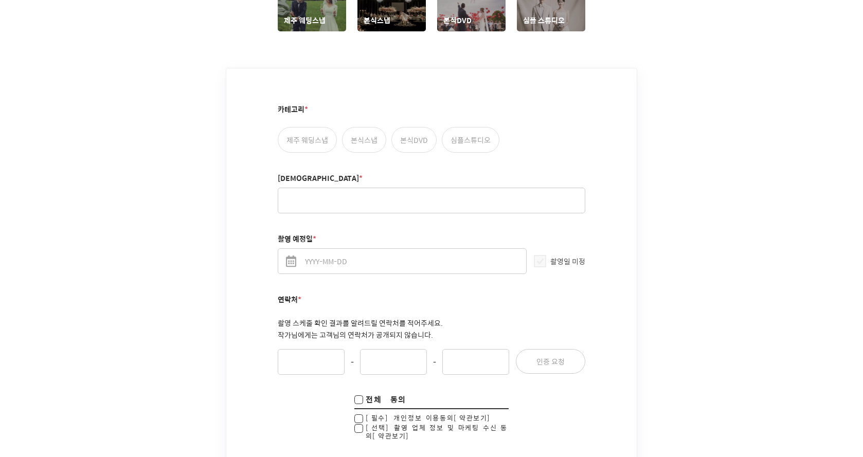
click at [242, 142] on div "카테고리 * 제주 웨딩스냅 본식스냅 본식DVD 심플스튜디오 성함 * 촬영 예정일 * 촬영일 미정 연락처 * 촬영 스케줄 확인 결과를 알려드릴 …" at bounding box center [431, 284] width 410 height 433
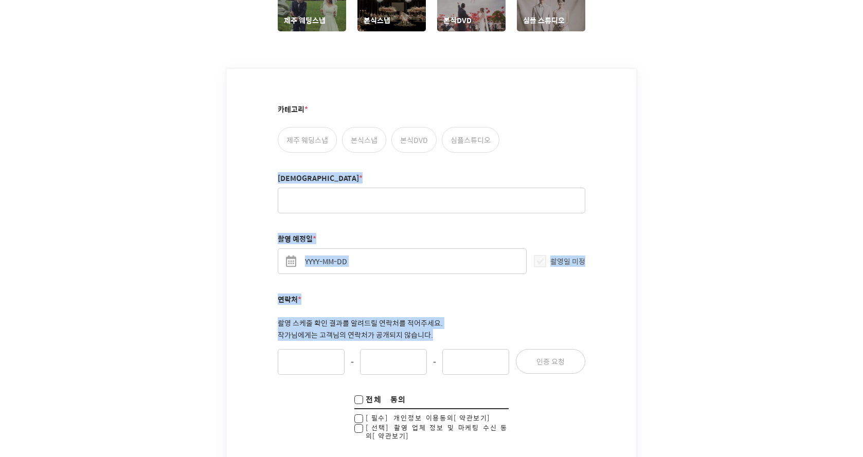
drag, startPoint x: 268, startPoint y: 152, endPoint x: 532, endPoint y: 318, distance: 311.8
click at [532, 318] on div "카테고리 * 제주 웨딩스냅 본식스냅 본식DVD 심플스튜디오 성함 * 촬영 예정일 * 촬영일 미정 연락처 * 촬영 스케줄 확인 결과를 알려드릴 …" at bounding box center [431, 284] width 410 height 433
click at [532, 318] on p "촬영 스케줄 확인 결과를 알려드릴 연락처를 적어주세요. 작가님에게는 고객님의 연락처가 공개되지 않습니다." at bounding box center [432, 329] width 308 height 24
drag, startPoint x: 532, startPoint y: 318, endPoint x: 221, endPoint y: 156, distance: 350.3
click at [221, 156] on div "작가 촬영 스케줄 확인하기 예약하기 너무 힘든 프리미엄 웨딩 포토그래퍼, 이제 원하는 날짜에 촬영 가능한 작가님들을 먼저 찾아보세요. 서비스 …" at bounding box center [431, 30] width 863 height 1053
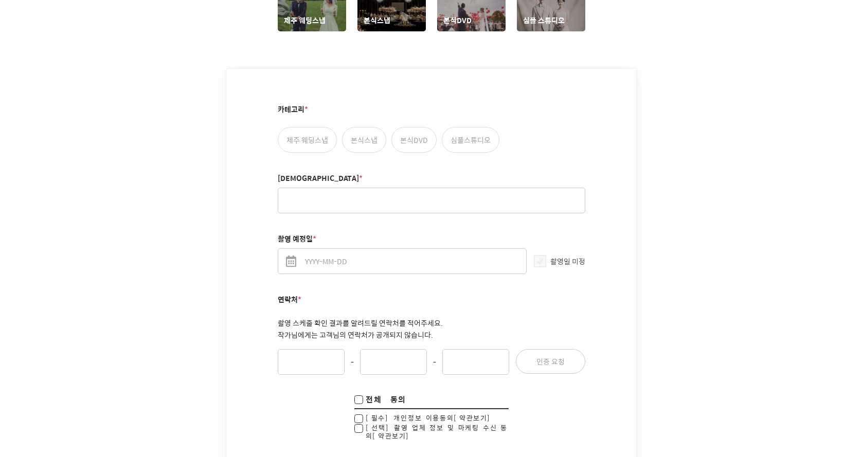
click at [221, 156] on div "작가 촬영 스케줄 확인하기 예약하기 너무 힘든 프리미엄 웨딩 포토그래퍼, 이제 원하는 날짜에 촬영 가능한 작가님들을 먼저 찾아보세요. 서비스 …" at bounding box center [431, 30] width 863 height 1053
drag, startPoint x: 253, startPoint y: 163, endPoint x: 500, endPoint y: 299, distance: 282.4
click at [495, 296] on div "카테고리 * 제주 웨딩스냅 본식스냅 본식DVD 심플스튜디오 성함 * 촬영 예정일 * 촬영일 미정 연락처 * 촬영 스케줄 확인 결과를 알려드릴 …" at bounding box center [431, 284] width 410 height 433
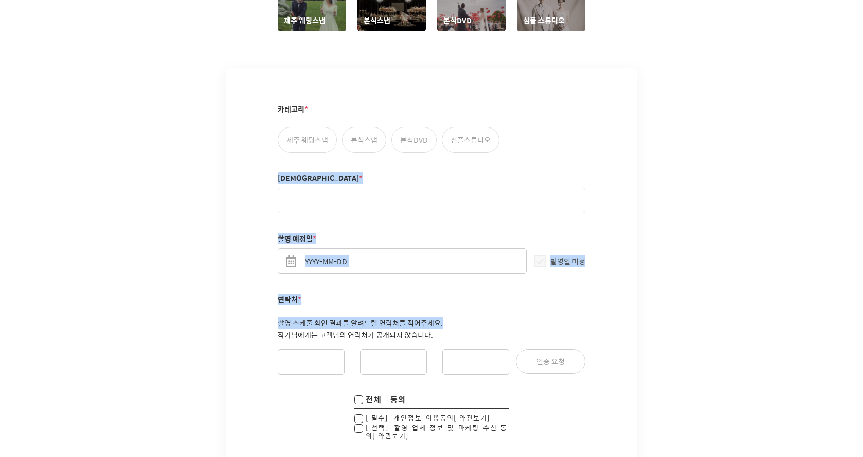
drag, startPoint x: 500, startPoint y: 299, endPoint x: 499, endPoint y: 317, distance: 17.6
click at [500, 300] on div "연락처 * 촬영 스케줄 확인 결과를 알려드릴 연락처를 적어주세요. 작가님에게는 고객님의 연락처가 공개되지 않습니다. - - 인증 요청" at bounding box center [432, 335] width 308 height 80
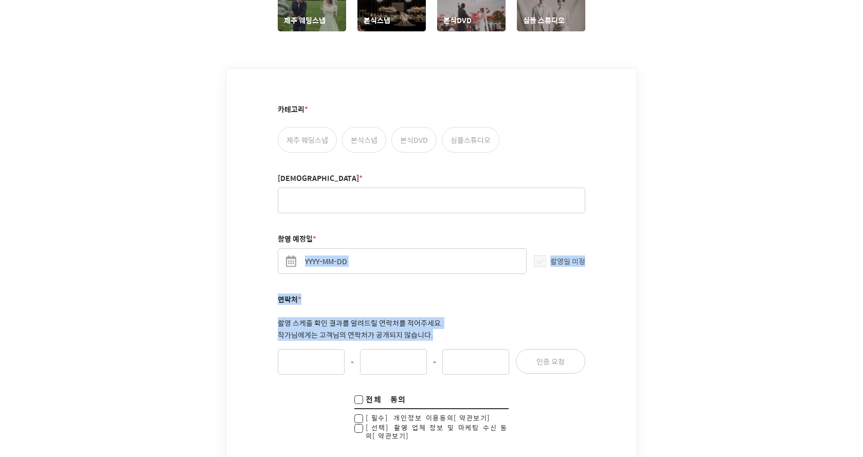
drag, startPoint x: 499, startPoint y: 317, endPoint x: 322, endPoint y: 201, distance: 211.4
click at [323, 203] on fieldset "카테고리 * 제주 웨딩스냅 본식스냅 본식DVD 심플스튜디오 성함 * 촬영 예정일 * 촬영일 미정 연락처 * 촬영 스케줄 확인 결과를 알려드릴 …" at bounding box center [432, 293] width 308 height 418
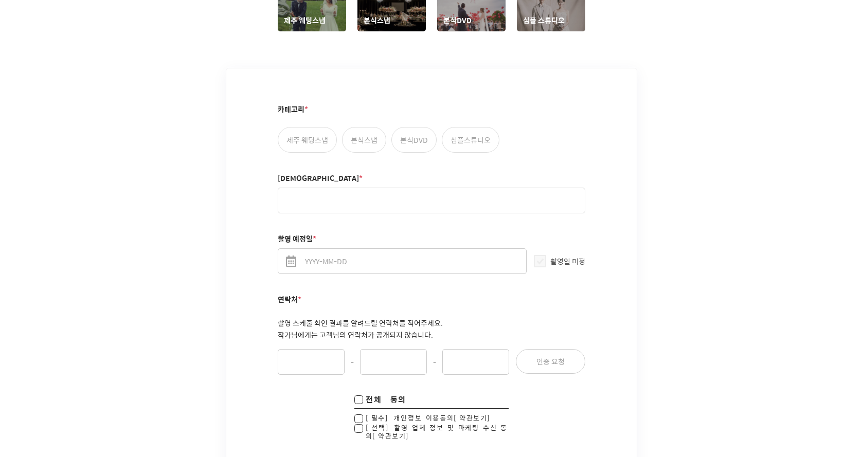
drag, startPoint x: 243, startPoint y: 165, endPoint x: 281, endPoint y: 182, distance: 41.7
click at [243, 166] on div "카테고리 * 제주 웨딩스냅 본식스냅 본식DVD 심플스튜디오 성함 * 촬영 예정일 * 촬영일 미정 연락처 * 촬영 스케줄 확인 결과를 알려드릴 …" at bounding box center [431, 284] width 410 height 433
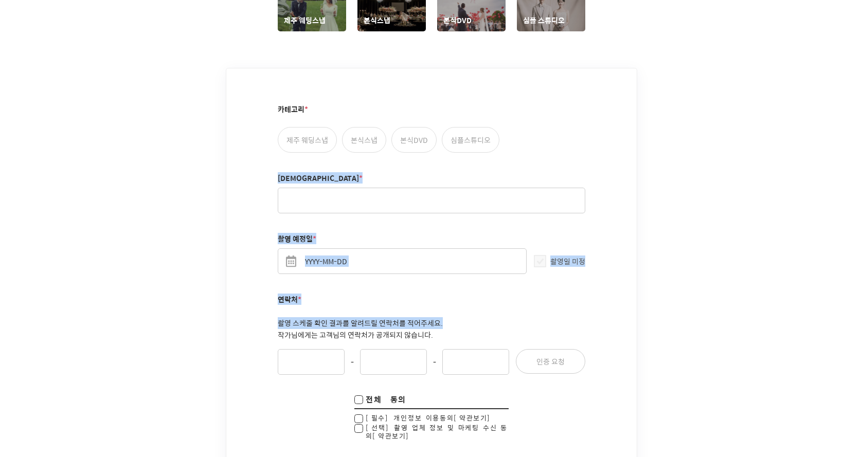
drag, startPoint x: 281, startPoint y: 182, endPoint x: 481, endPoint y: 313, distance: 239.6
click at [479, 312] on div "카테고리 * 제주 웨딩스냅 본식스냅 본식DVD 심플스튜디오 성함 * 촬영 예정일 * 촬영일 미정 연락처 * 촬영 스케줄 확인 결과를 알려드릴 …" at bounding box center [431, 284] width 410 height 433
click at [481, 317] on p "촬영 스케줄 확인 결과를 알려드릴 연락처를 적어주세요. 작가님에게는 고객님의 연락처가 공개되지 않습니다." at bounding box center [432, 329] width 308 height 24
drag, startPoint x: 481, startPoint y: 325, endPoint x: 279, endPoint y: 184, distance: 246.4
click at [280, 185] on fieldset "카테고리 * 제주 웨딩스냅 본식스냅 본식DVD 심플스튜디오 성함 * 촬영 예정일 * 촬영일 미정 연락처 * 촬영 스케줄 확인 결과를 알려드릴 …" at bounding box center [432, 293] width 308 height 418
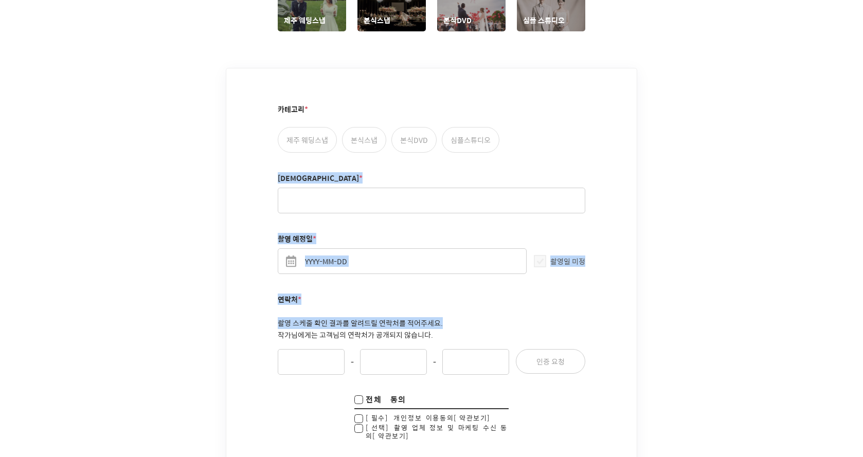
drag, startPoint x: 244, startPoint y: 164, endPoint x: 502, endPoint y: 305, distance: 294.1
click at [485, 303] on div "카테고리 * 제주 웨딩스냅 본식스냅 본식DVD 심플스튜디오 성함 * 촬영 예정일 * 촬영일 미정 연락처 * 촬영 스케줄 확인 결과를 알려드릴 …" at bounding box center [431, 284] width 410 height 433
click at [503, 317] on p "촬영 스케줄 확인 결과를 알려드릴 연락처를 적어주세요. 작가님에게는 고객님의 연락처가 공개되지 않습니다." at bounding box center [432, 329] width 308 height 24
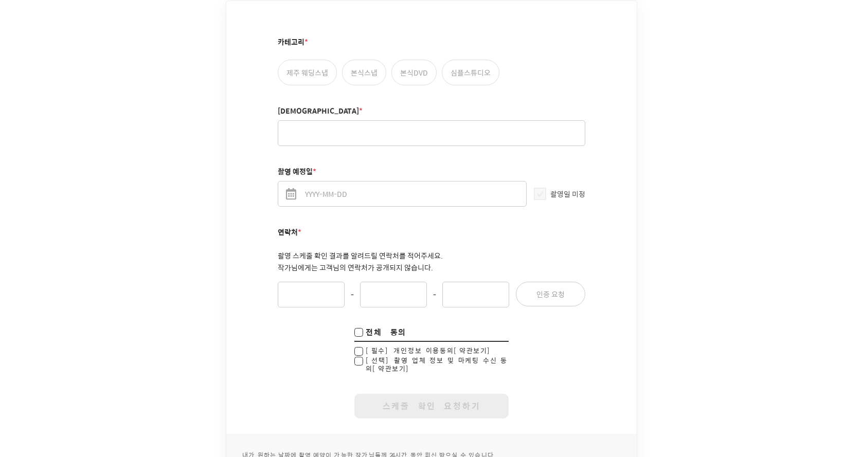
scroll to position [623, 0]
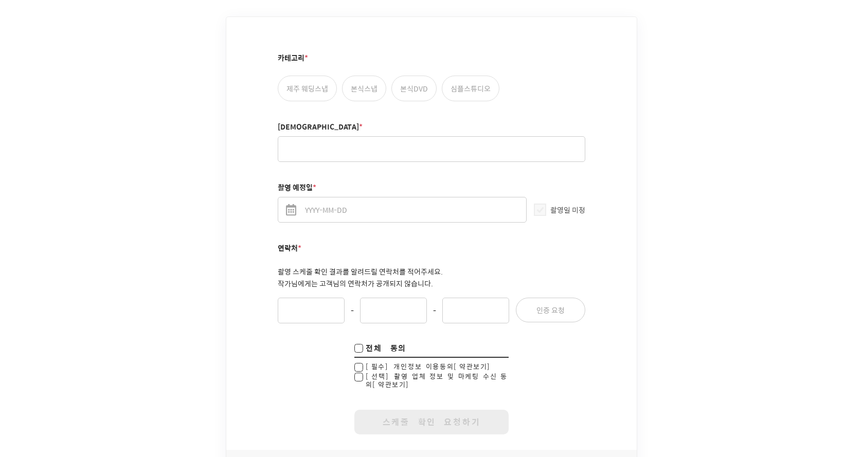
click at [454, 361] on label "[약관보기]" at bounding box center [473, 366] width 38 height 11
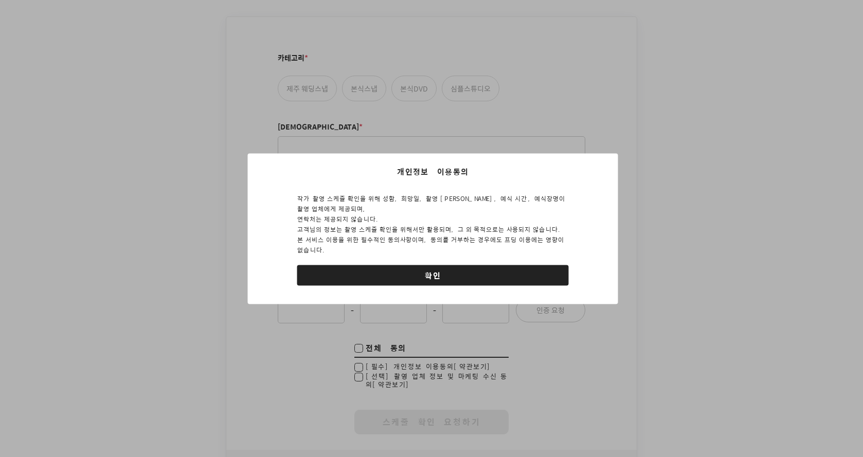
click at [446, 265] on button "확인" at bounding box center [433, 275] width 272 height 21
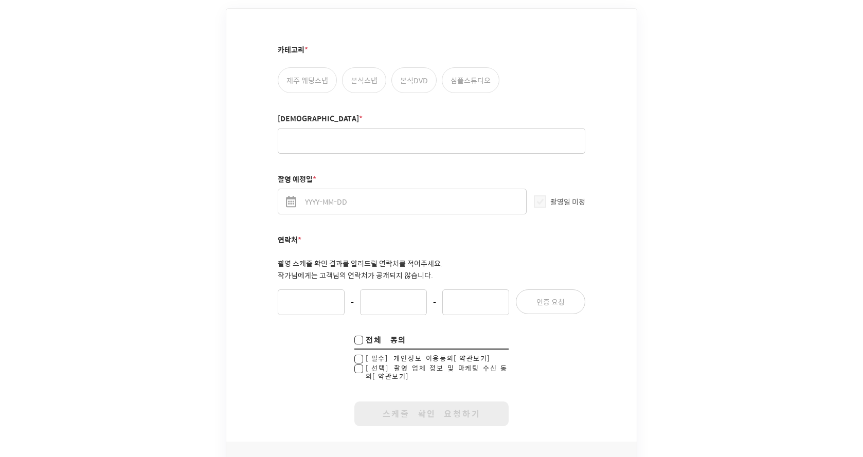
scroll to position [726, 0]
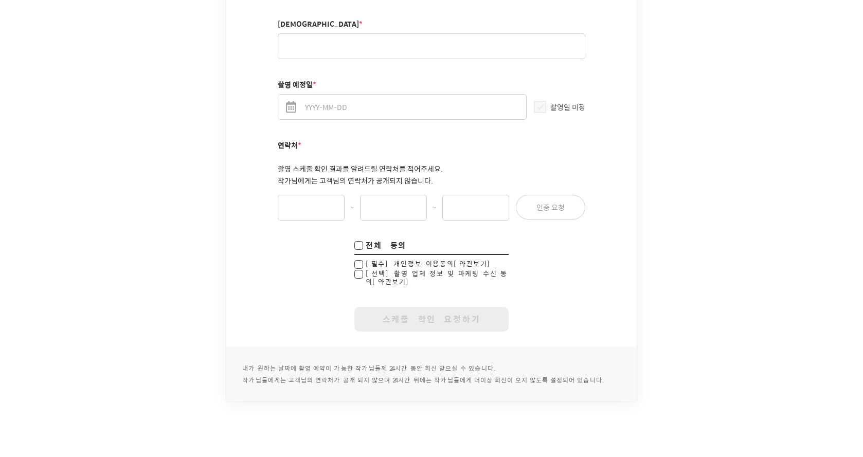
click at [410, 276] on label "[약관보기]" at bounding box center [391, 281] width 38 height 11
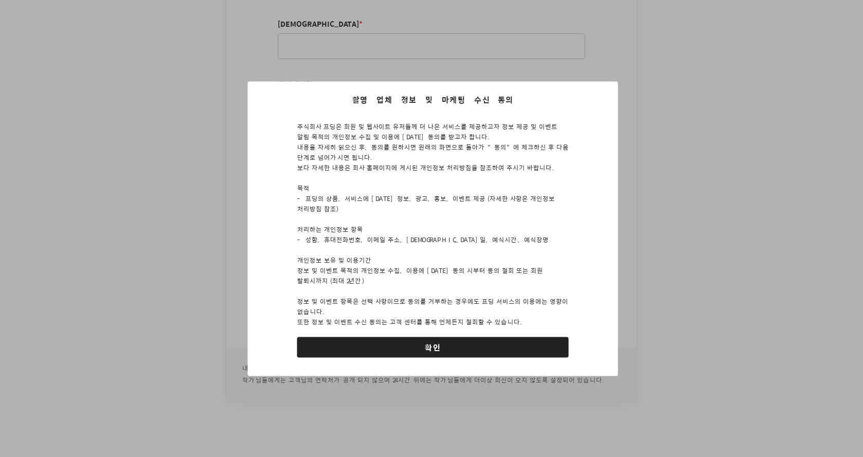
click at [475, 337] on button "확인" at bounding box center [433, 347] width 272 height 21
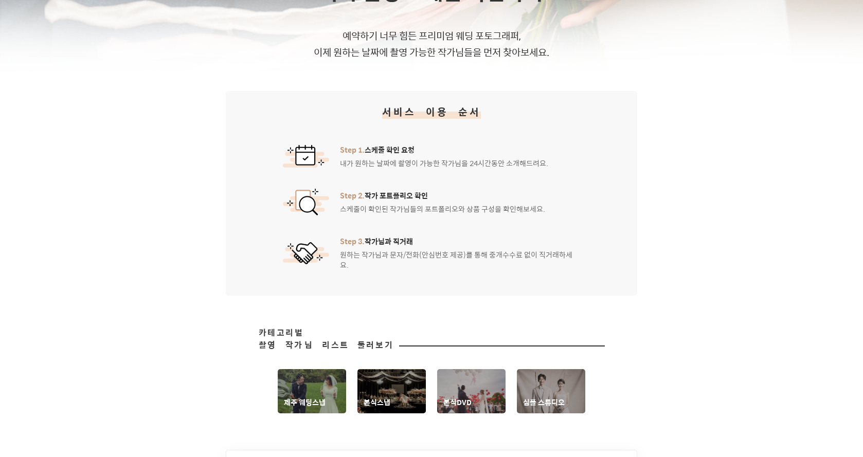
scroll to position [0, 0]
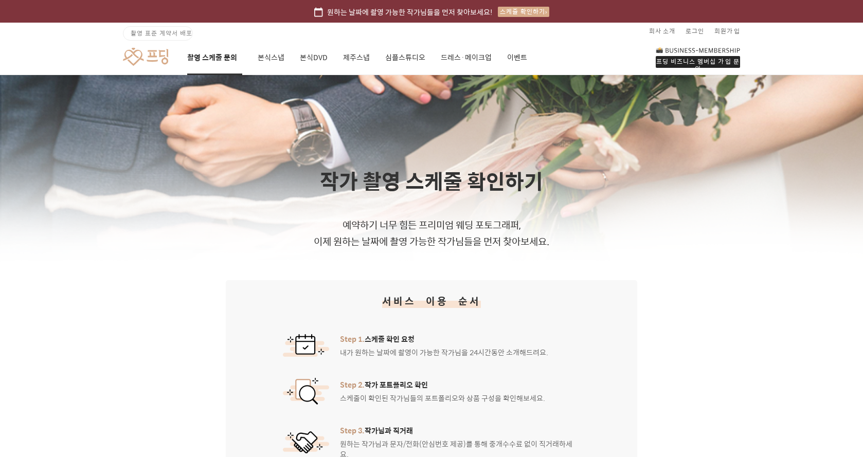
drag, startPoint x: 679, startPoint y: 270, endPoint x: 684, endPoint y: 265, distance: 7.6
